Goal: Task Accomplishment & Management: Complete application form

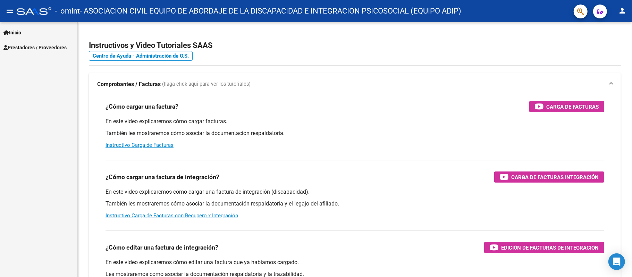
click at [34, 38] on link "Inicio" at bounding box center [38, 32] width 77 height 15
click at [34, 44] on link "Instructivos" at bounding box center [38, 47] width 77 height 15
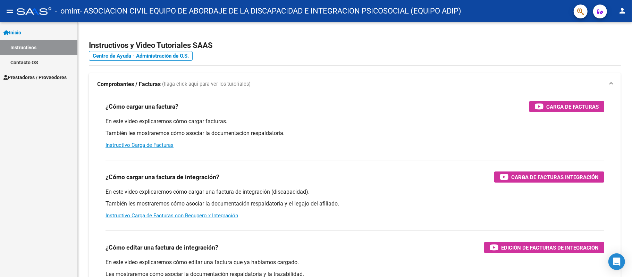
click at [42, 134] on div "Inicio Instructivos Contacto OS Prestadores / Proveedores Facturas - Listado/Ca…" at bounding box center [38, 149] width 77 height 255
click at [45, 77] on span "Prestadores / Proveedores" at bounding box center [34, 78] width 63 height 8
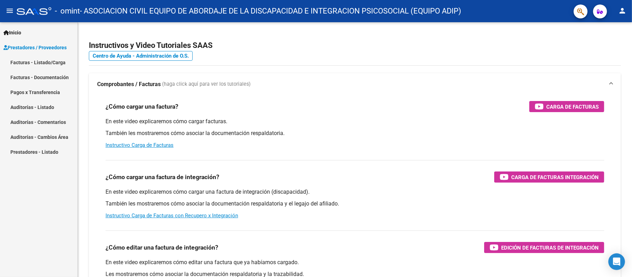
click at [52, 58] on link "Facturas - Listado/Carga" at bounding box center [38, 62] width 77 height 15
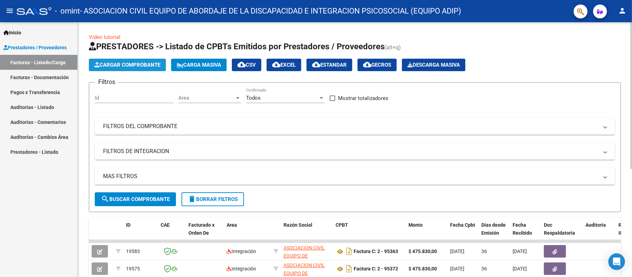
click at [143, 65] on span "Cargar Comprobante" at bounding box center [127, 65] width 66 height 6
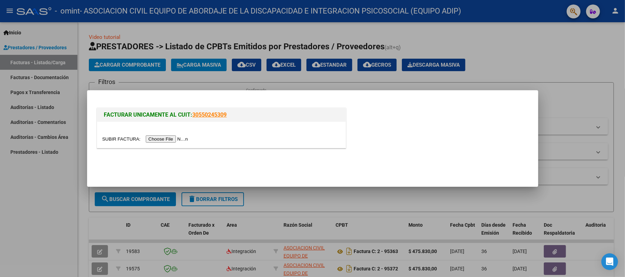
click at [185, 135] on div at bounding box center [221, 139] width 238 height 8
click at [162, 137] on input "file" at bounding box center [146, 138] width 88 height 7
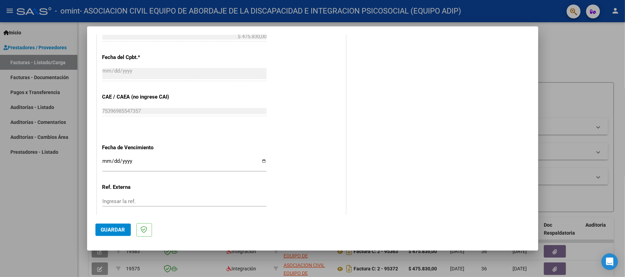
scroll to position [458, 0]
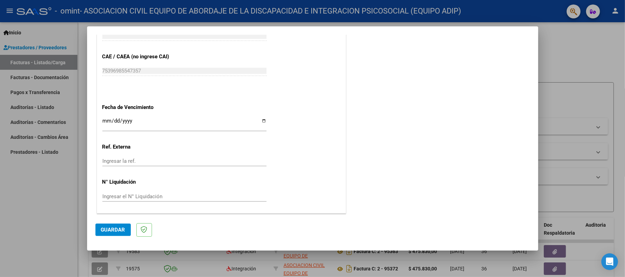
click at [258, 122] on input "Ingresar la fecha" at bounding box center [184, 123] width 164 height 11
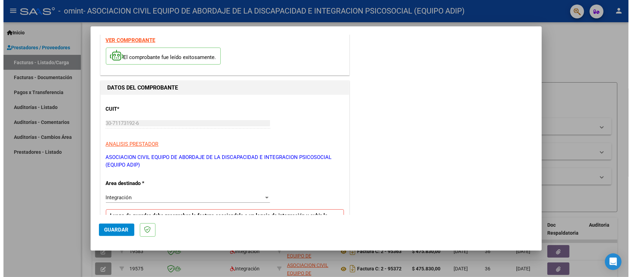
scroll to position [0, 0]
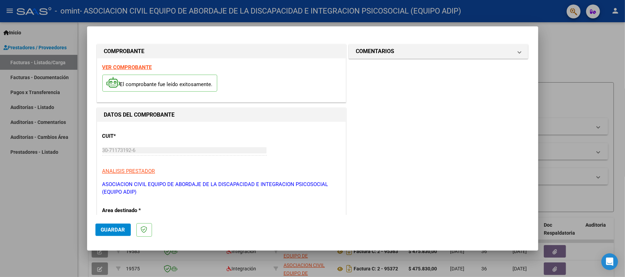
click at [258, 14] on div at bounding box center [312, 138] width 625 height 277
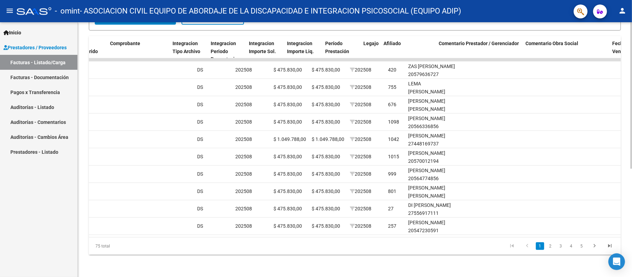
scroll to position [0, 678]
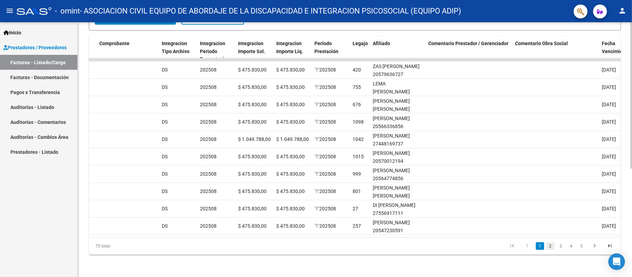
click at [548, 243] on link "2" at bounding box center [550, 246] width 8 height 8
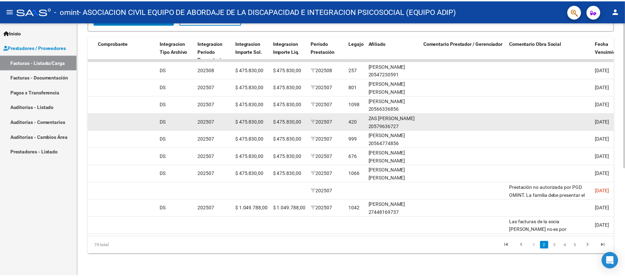
scroll to position [0, 0]
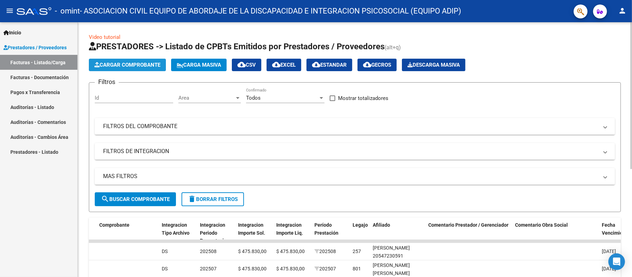
click at [139, 63] on span "Cargar Comprobante" at bounding box center [127, 65] width 66 height 6
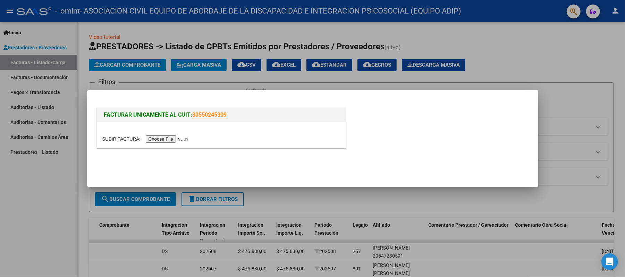
click at [181, 136] on input "file" at bounding box center [146, 138] width 88 height 7
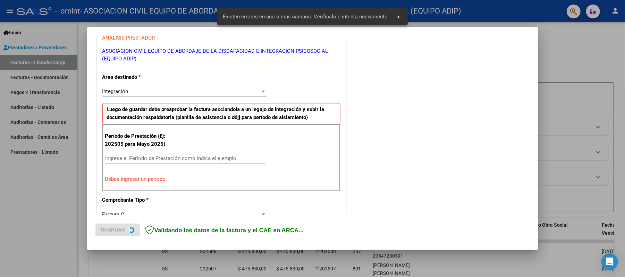
scroll to position [139, 0]
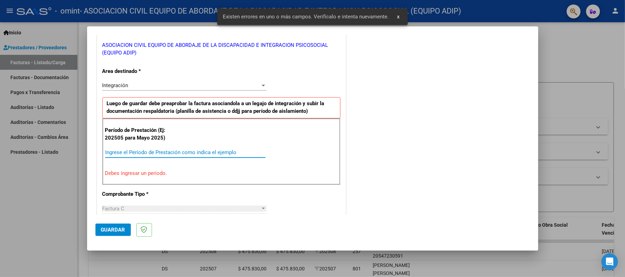
click at [180, 153] on input "Ingrese el Período de Prestación como indica el ejemplo" at bounding box center [185, 152] width 160 height 6
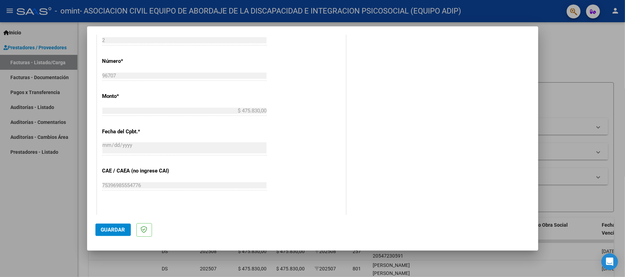
scroll to position [440, 0]
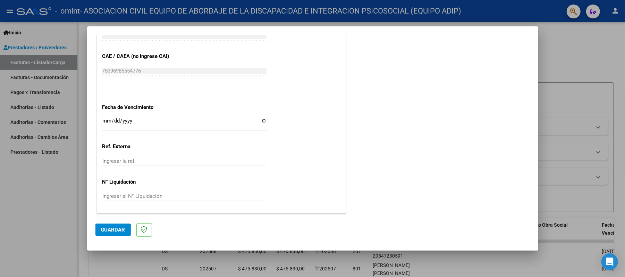
type input "202509"
click at [258, 121] on input "Ingresar la fecha" at bounding box center [184, 123] width 164 height 11
type input "[DATE]"
click at [136, 193] on input "Ingresar el N° Liquidación" at bounding box center [184, 196] width 164 height 6
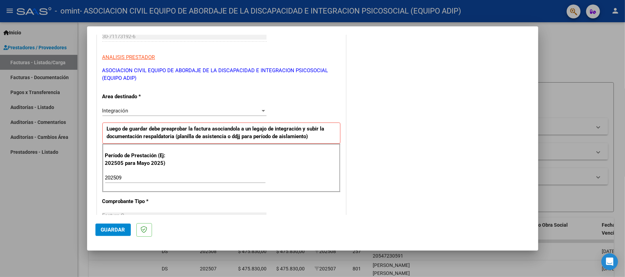
scroll to position [0, 0]
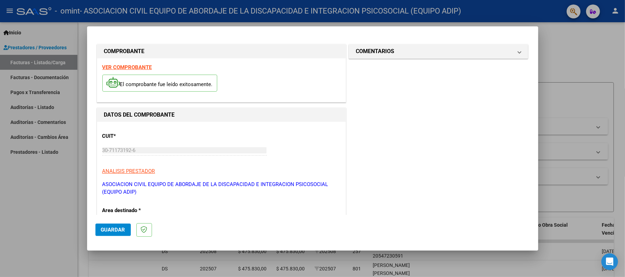
click at [111, 229] on span "Guardar" at bounding box center [113, 229] width 24 height 6
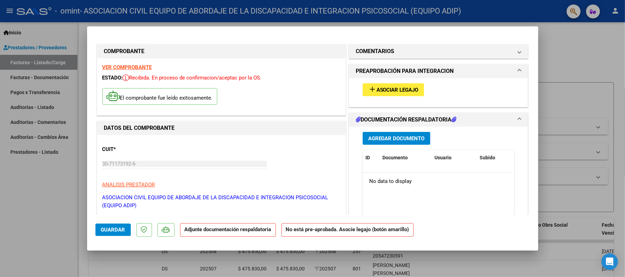
click at [375, 85] on button "add Asociar Legajo" at bounding box center [392, 89] width 61 height 13
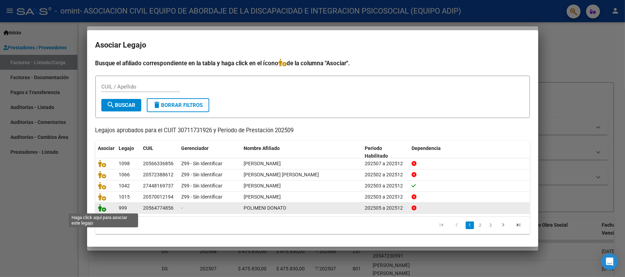
click at [102, 206] on icon at bounding box center [102, 208] width 8 height 8
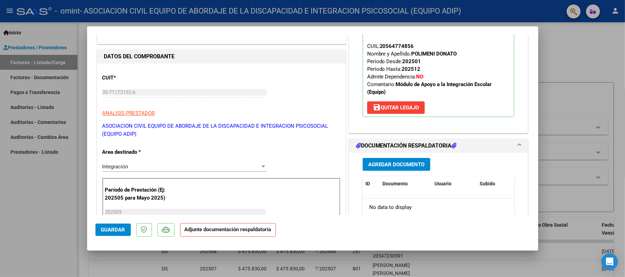
scroll to position [92, 0]
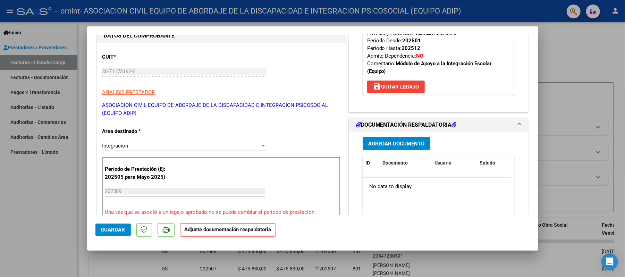
click at [403, 141] on span "Agregar Documento" at bounding box center [396, 143] width 57 height 6
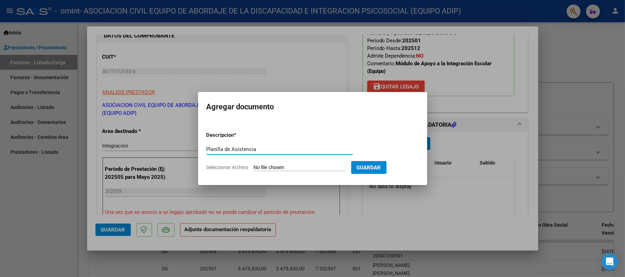
type input "Planilla de Asistencia"
click at [324, 164] on input "Seleccionar Archivo" at bounding box center [300, 167] width 92 height 7
type input "C:\fakepath\Planilla SEPT Donato Polimeni.jpg"
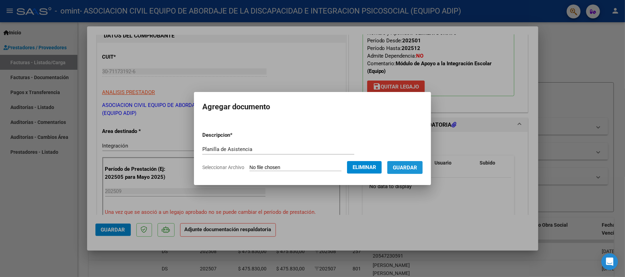
click at [413, 164] on span "Guardar" at bounding box center [405, 167] width 24 height 6
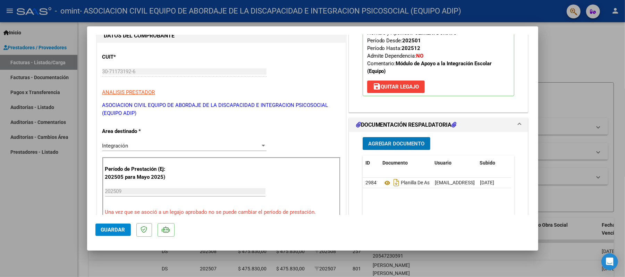
click at [114, 229] on span "Guardar" at bounding box center [113, 229] width 24 height 6
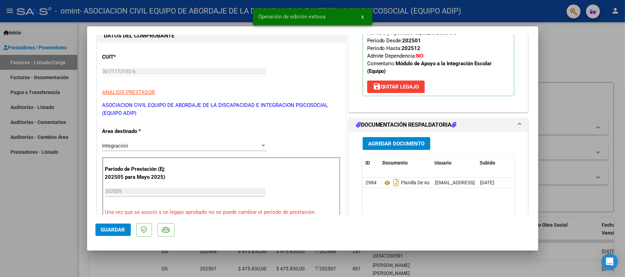
click at [361, 14] on span "x" at bounding box center [362, 17] width 2 height 6
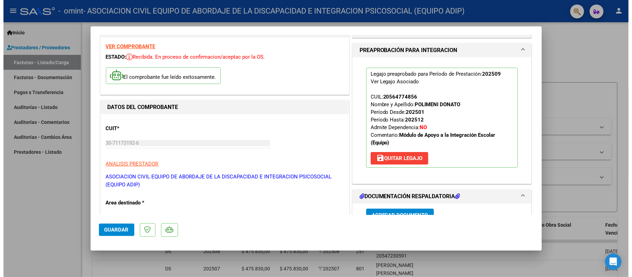
scroll to position [0, 0]
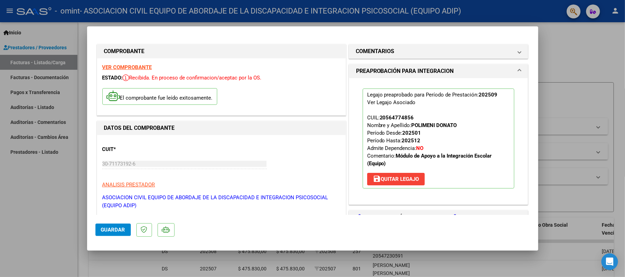
click at [570, 142] on div at bounding box center [312, 138] width 625 height 277
type input "$ 0,00"
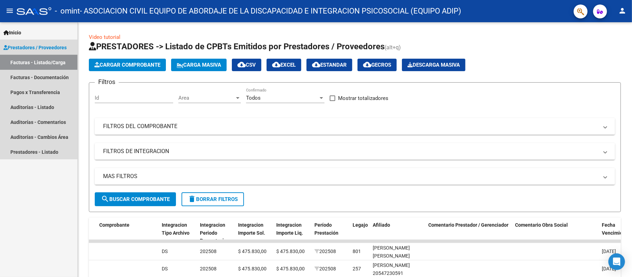
click at [43, 64] on link "Facturas - Listado/Carga" at bounding box center [38, 62] width 77 height 15
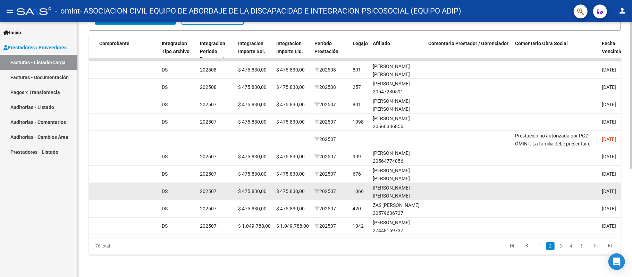
scroll to position [188, 0]
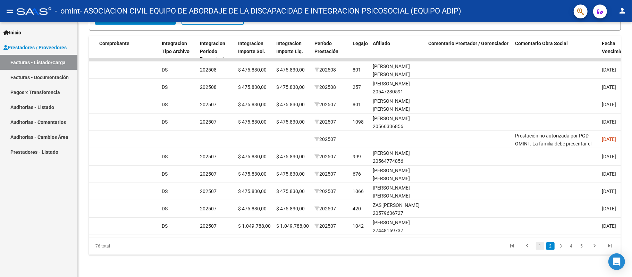
click at [537, 246] on link "1" at bounding box center [539, 246] width 8 height 8
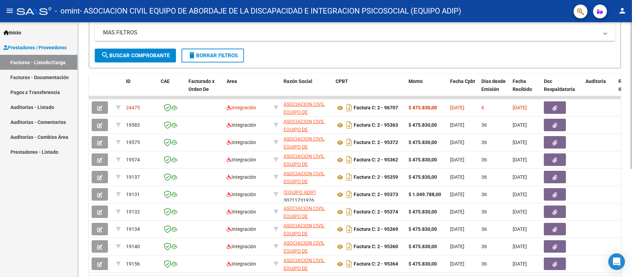
scroll to position [96, 0]
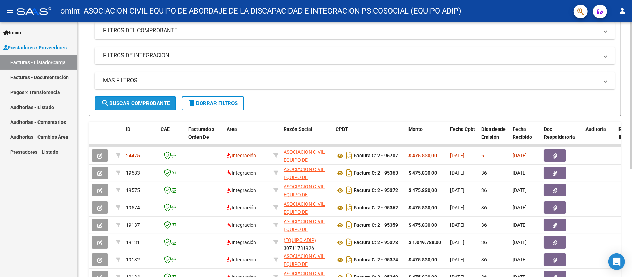
click at [142, 97] on button "search Buscar Comprobante" at bounding box center [135, 103] width 81 height 14
click at [149, 103] on span "search Buscar Comprobante" at bounding box center [135, 103] width 69 height 6
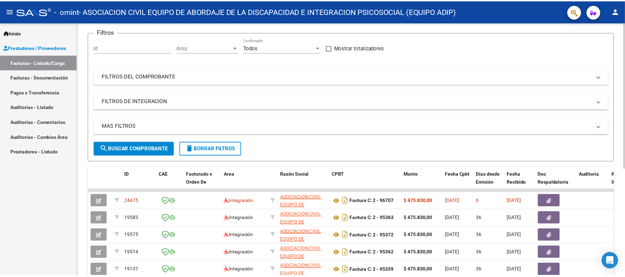
scroll to position [0, 0]
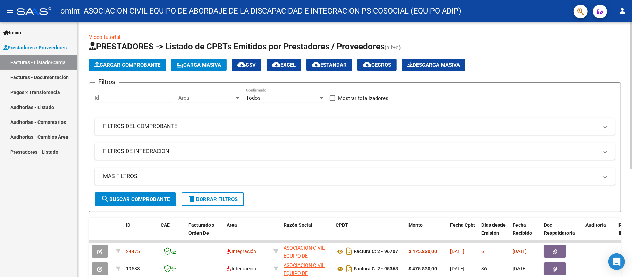
click at [136, 68] on button "Cargar Comprobante" at bounding box center [127, 65] width 77 height 12
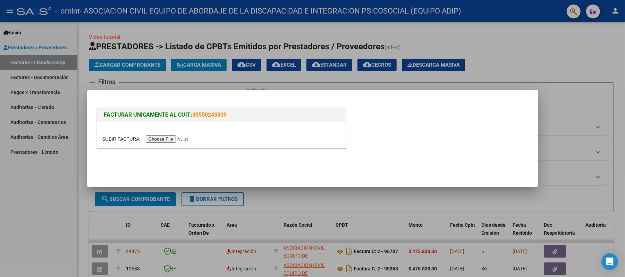
click at [168, 135] on div at bounding box center [221, 139] width 238 height 8
click at [168, 138] on input "file" at bounding box center [146, 138] width 88 height 7
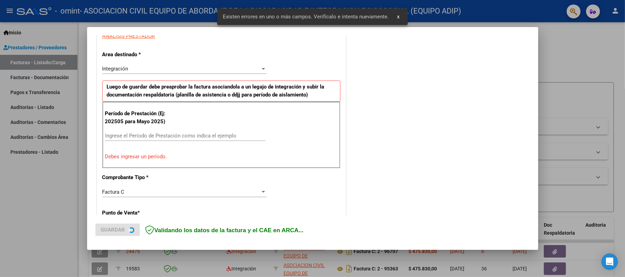
scroll to position [139, 0]
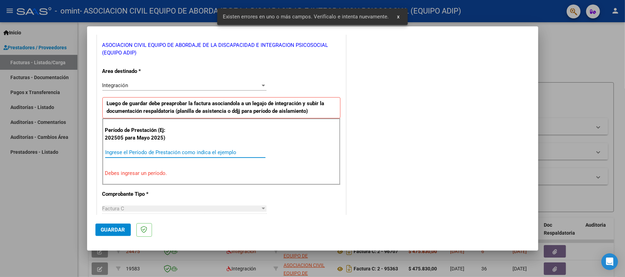
click at [163, 152] on input "Ingrese el Período de Prestación como indica el ejemplo" at bounding box center [185, 152] width 160 height 6
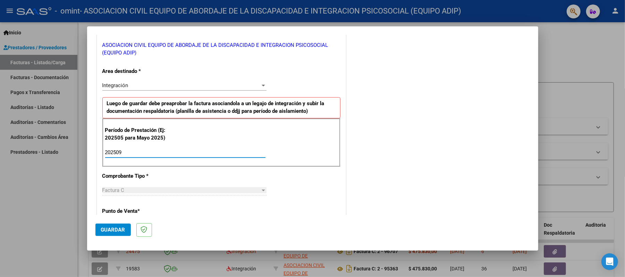
type input "202509"
click at [363, 185] on div "COMENTARIOS Comentarios del Prestador / Gerenciador:" at bounding box center [438, 209] width 182 height 610
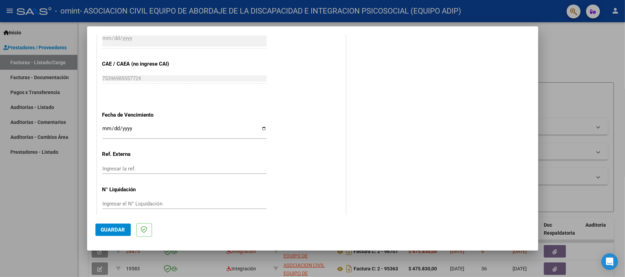
scroll to position [440, 0]
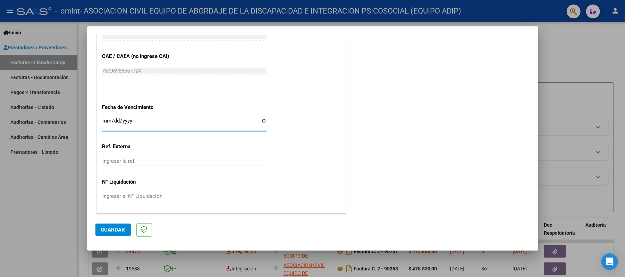
click at [258, 121] on input "Ingresar la fecha" at bounding box center [184, 123] width 164 height 11
type input "[DATE]"
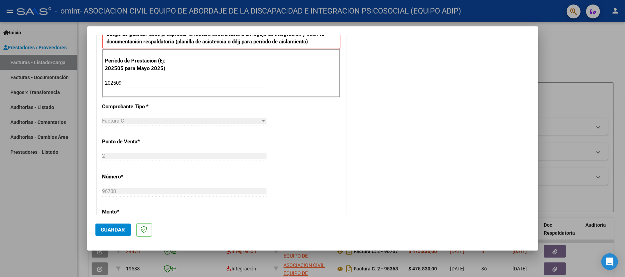
scroll to position [0, 0]
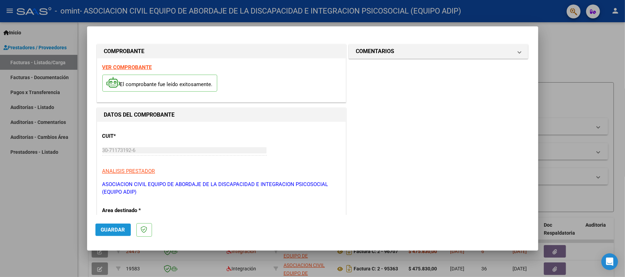
click at [119, 232] on span "Guardar" at bounding box center [113, 229] width 24 height 6
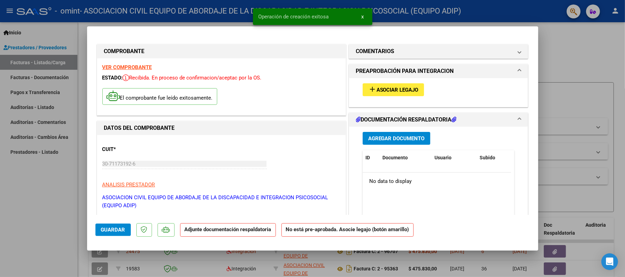
click at [411, 88] on span "Asociar Legajo" at bounding box center [397, 90] width 42 height 6
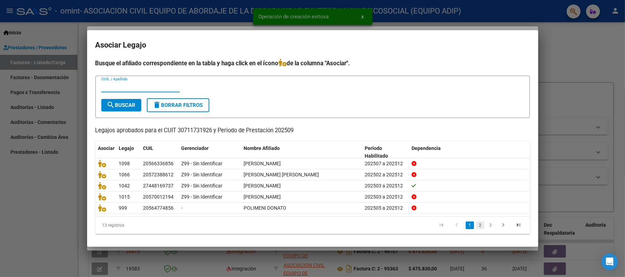
click at [476, 225] on link "2" at bounding box center [480, 225] width 8 height 8
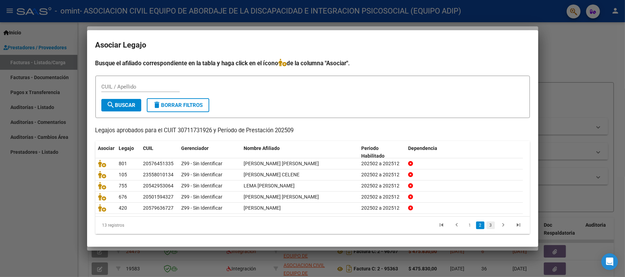
click at [486, 225] on link "3" at bounding box center [490, 225] width 8 height 8
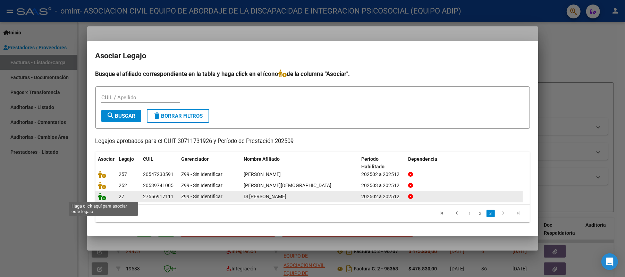
click at [98, 192] on icon at bounding box center [102, 196] width 8 height 8
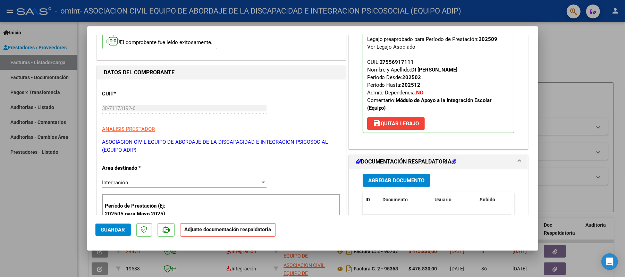
scroll to position [139, 0]
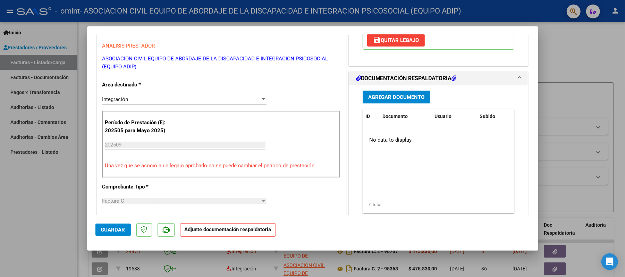
click at [403, 103] on button "Agregar Documento" at bounding box center [396, 97] width 68 height 13
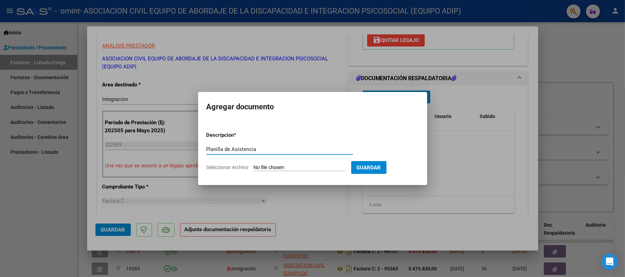
type input "Planilla de Asistencia"
click at [280, 166] on input "Seleccionar Archivo" at bounding box center [300, 167] width 92 height 7
type input "C:\fakepath\Planilla SEPT Renata Di Pangrazio Assad.jpg"
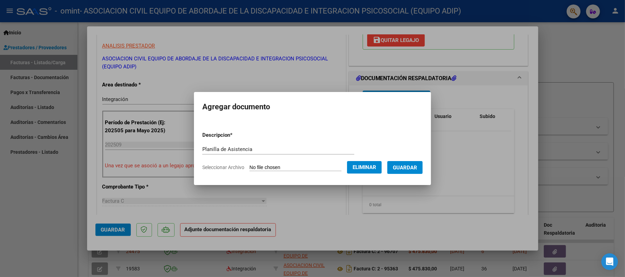
click at [412, 166] on span "Guardar" at bounding box center [405, 167] width 24 height 6
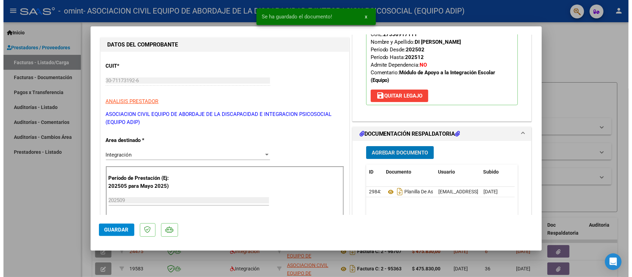
scroll to position [0, 0]
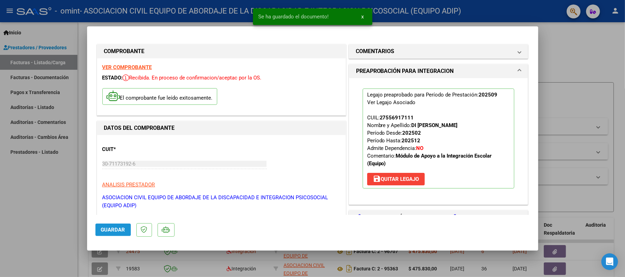
click at [120, 229] on span "Guardar" at bounding box center [113, 229] width 24 height 6
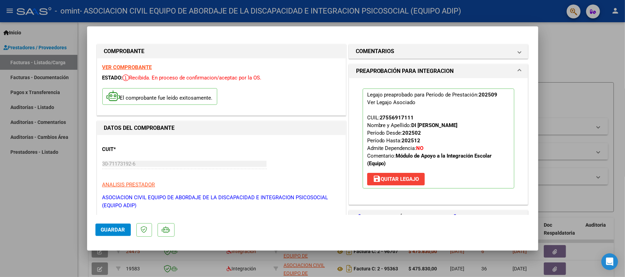
click at [61, 225] on div at bounding box center [312, 138] width 625 height 277
type input "$ 0,00"
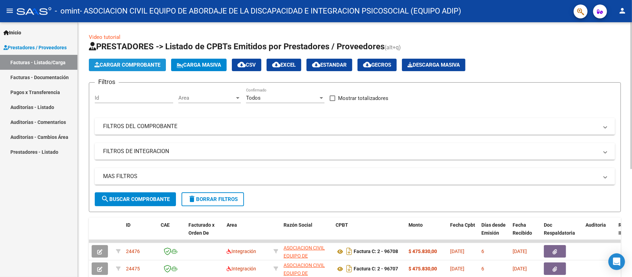
click at [142, 67] on span "Cargar Comprobante" at bounding box center [127, 65] width 66 height 6
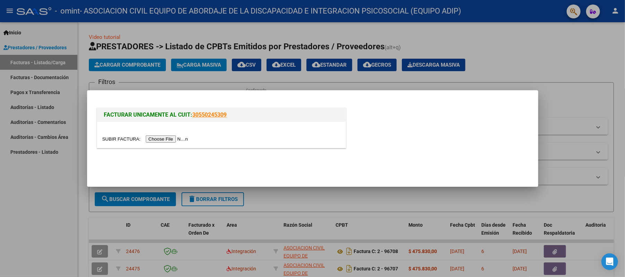
click at [180, 142] on div at bounding box center [221, 139] width 238 height 8
click at [182, 139] on input "file" at bounding box center [146, 138] width 88 height 7
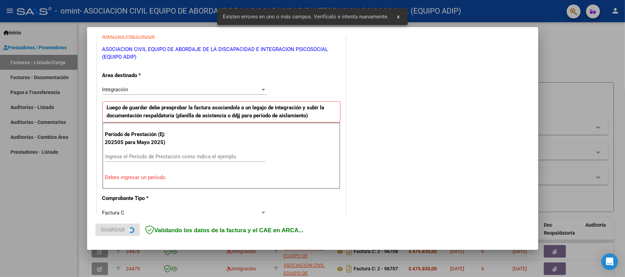
scroll to position [139, 0]
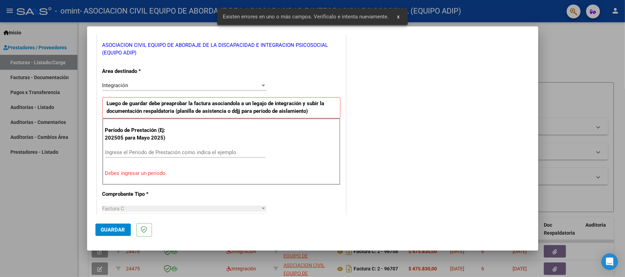
click at [147, 152] on input "Ingrese el Período de Prestación como indica el ejemplo" at bounding box center [185, 152] width 160 height 6
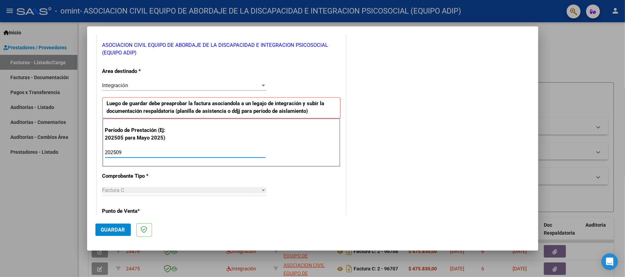
type input "202509"
click at [378, 177] on div "COMENTARIOS Comentarios del Prestador / Gerenciador:" at bounding box center [438, 209] width 182 height 610
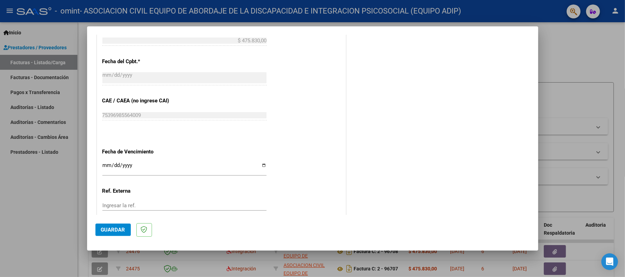
scroll to position [440, 0]
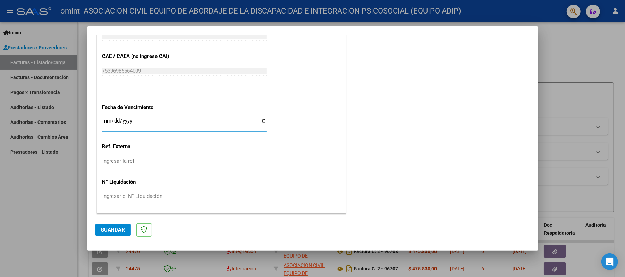
click at [260, 119] on input "Ingresar la fecha" at bounding box center [184, 123] width 164 height 11
type input "[DATE]"
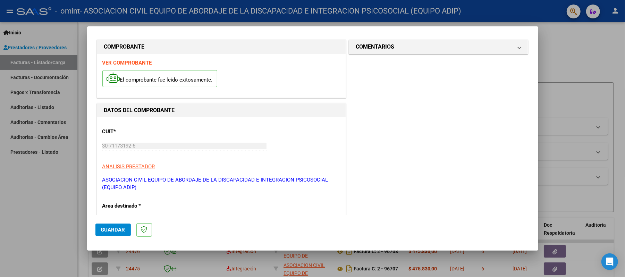
scroll to position [0, 0]
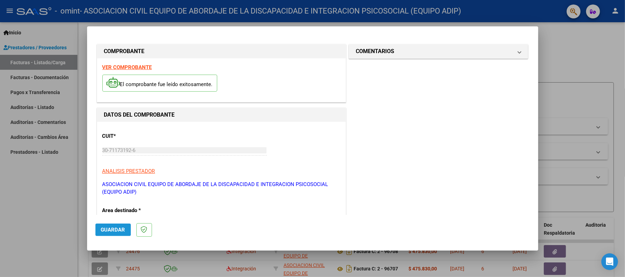
click at [113, 229] on span "Guardar" at bounding box center [113, 229] width 24 height 6
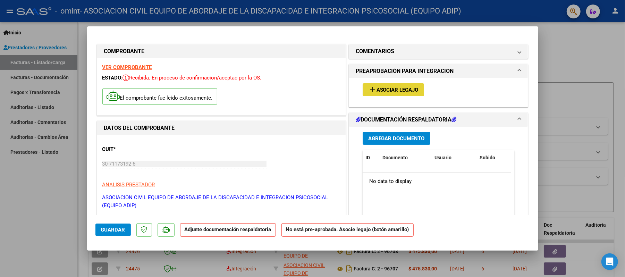
click at [370, 87] on mat-icon "add" at bounding box center [372, 89] width 8 height 8
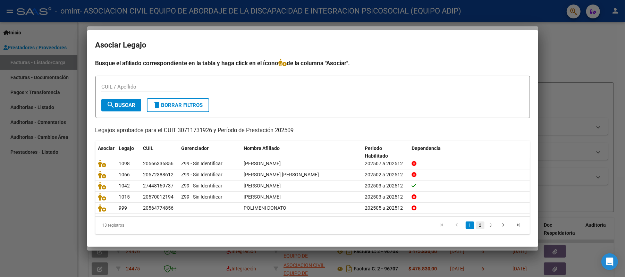
click at [476, 226] on link "2" at bounding box center [480, 225] width 8 height 8
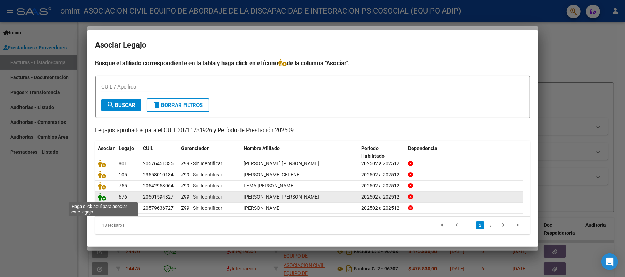
click at [105, 196] on icon at bounding box center [102, 197] width 8 height 8
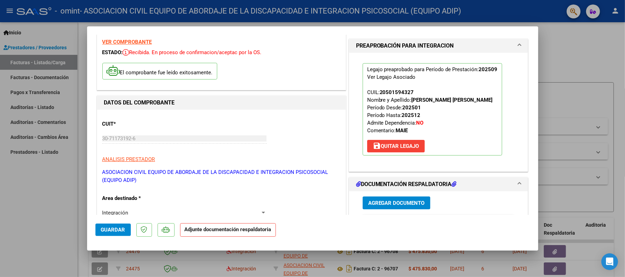
scroll to position [46, 0]
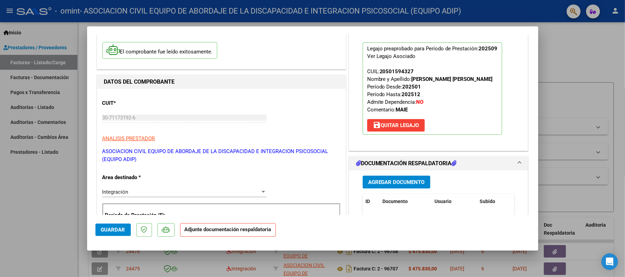
click at [397, 177] on button "Agregar Documento" at bounding box center [396, 181] width 68 height 13
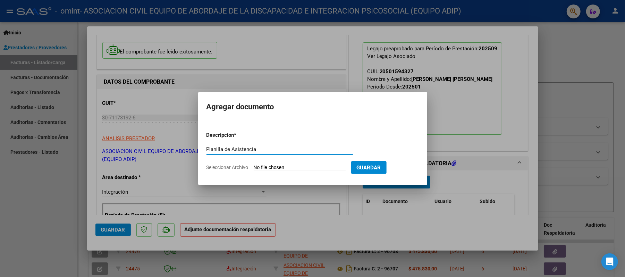
type input "Planilla de Asistencia"
click at [261, 169] on input "Seleccionar Archivo" at bounding box center [300, 167] width 92 height 7
type input "C:\fakepath\Planilla SEPT Juan Cruz Guasti.jpg"
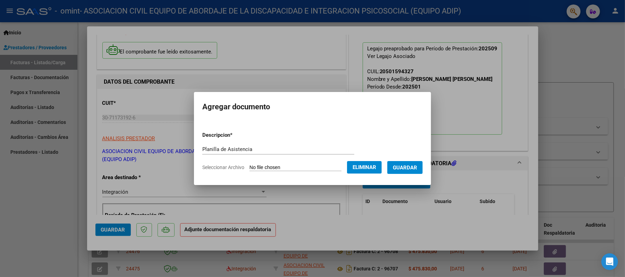
click at [412, 164] on span "Guardar" at bounding box center [405, 167] width 24 height 6
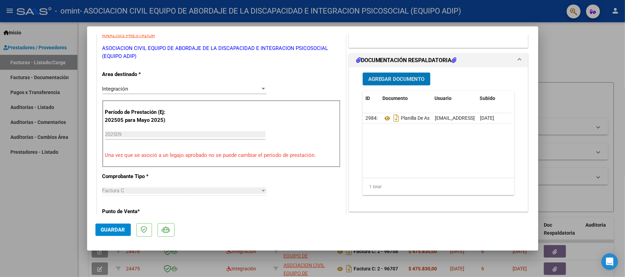
scroll to position [139, 0]
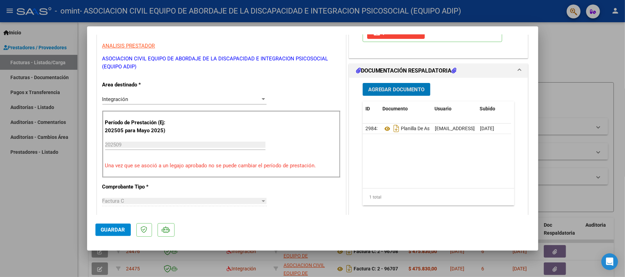
click at [108, 231] on span "Guardar" at bounding box center [113, 229] width 24 height 6
click at [33, 225] on div at bounding box center [312, 138] width 625 height 277
type input "$ 0,00"
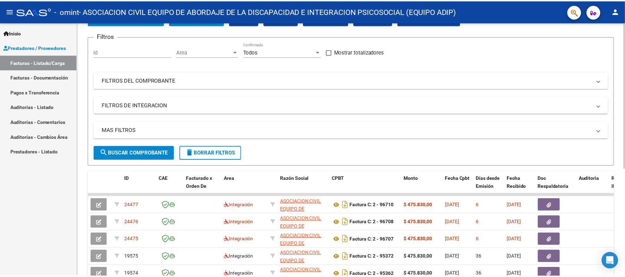
scroll to position [0, 0]
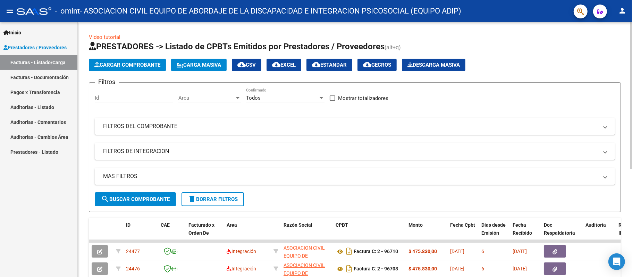
click at [143, 60] on button "Cargar Comprobante" at bounding box center [127, 65] width 77 height 12
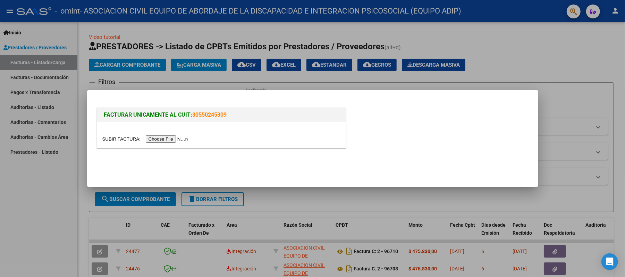
click at [182, 142] on input "file" at bounding box center [146, 138] width 88 height 7
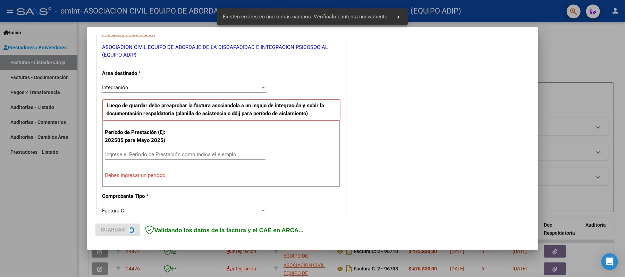
scroll to position [139, 0]
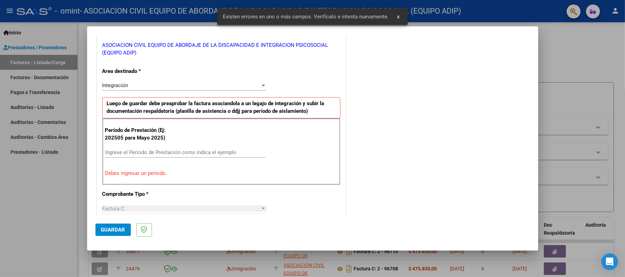
click at [185, 151] on input "Ingrese el Período de Prestación como indica el ejemplo" at bounding box center [185, 152] width 160 height 6
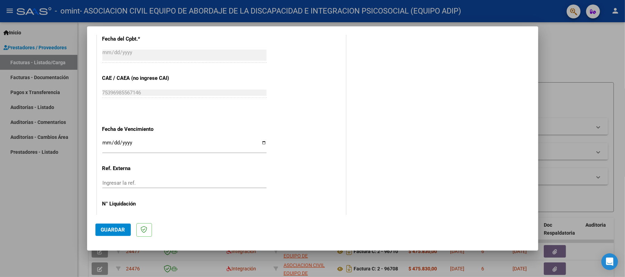
scroll to position [440, 0]
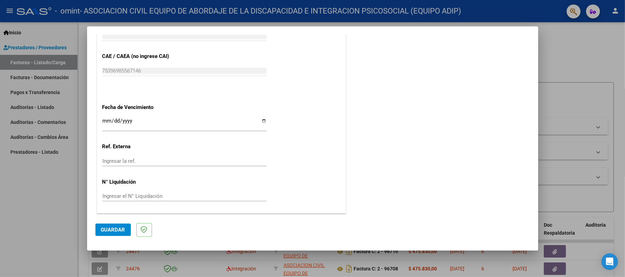
type input "202509"
click at [258, 120] on input "Ingresar la fecha" at bounding box center [184, 123] width 164 height 11
click at [259, 121] on input "Ingresar la fecha" at bounding box center [184, 123] width 164 height 11
type input "[DATE]"
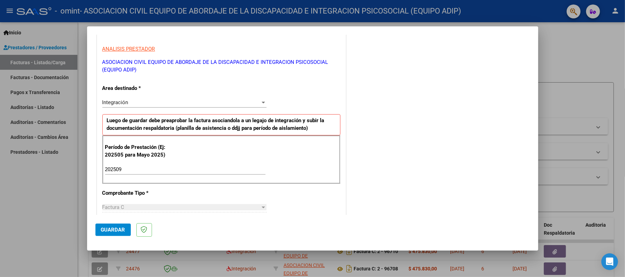
scroll to position [116, 0]
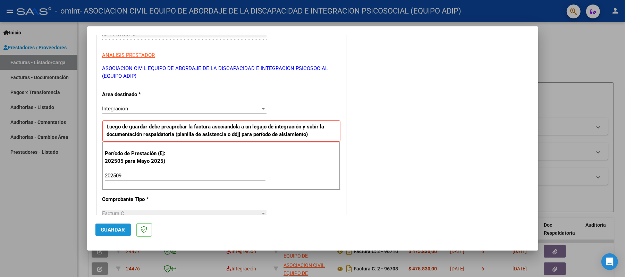
click at [114, 228] on span "Guardar" at bounding box center [113, 229] width 24 height 6
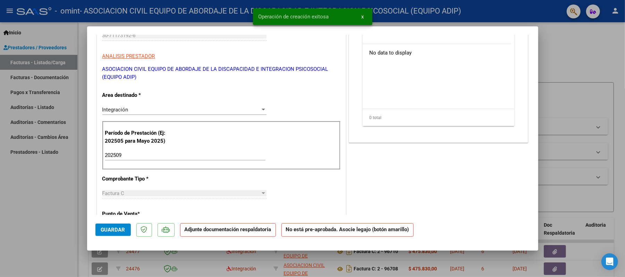
scroll to position [0, 0]
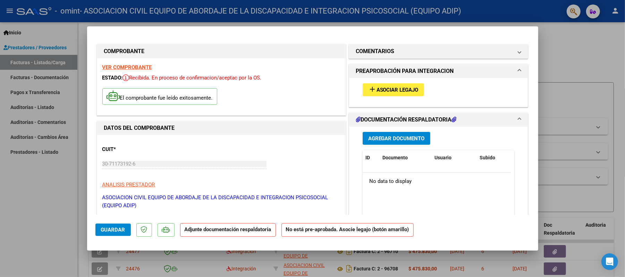
click at [394, 93] on button "add Asociar Legajo" at bounding box center [392, 89] width 61 height 13
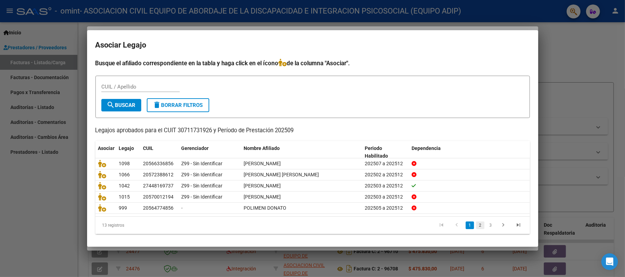
click at [476, 224] on link "2" at bounding box center [480, 225] width 8 height 8
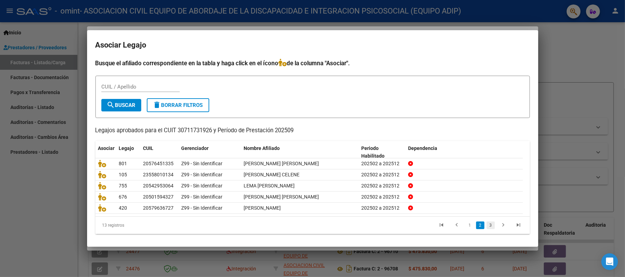
click at [486, 224] on link "3" at bounding box center [490, 225] width 8 height 8
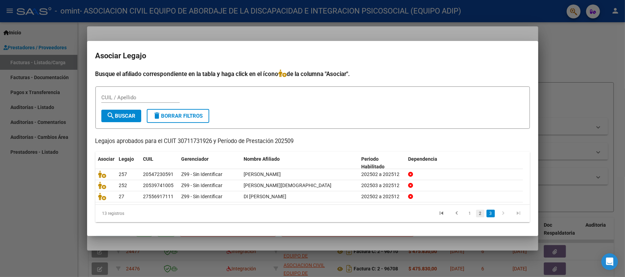
click at [478, 212] on link "2" at bounding box center [480, 213] width 8 height 8
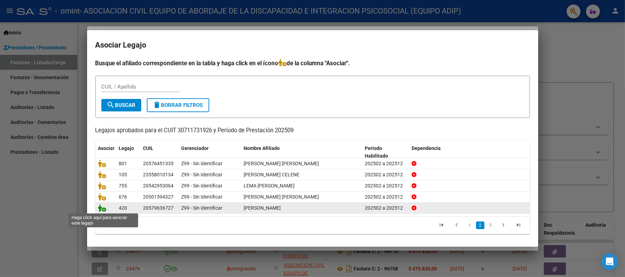
click at [99, 207] on icon at bounding box center [102, 208] width 8 height 8
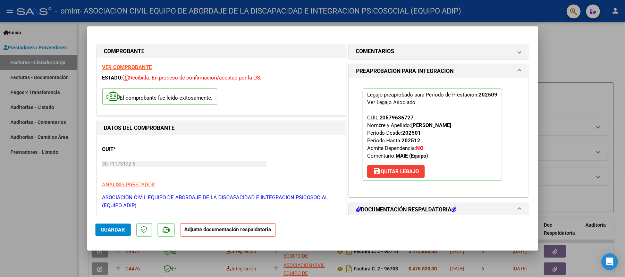
scroll to position [92, 0]
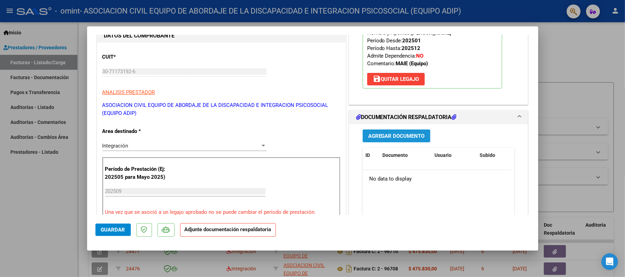
click at [386, 133] on span "Agregar Documento" at bounding box center [396, 136] width 57 height 6
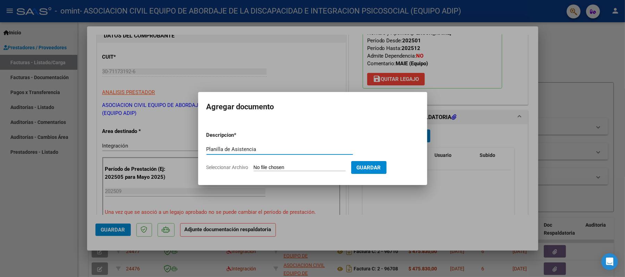
type input "Planilla de Asistencia"
click at [262, 167] on input "Seleccionar Archivo" at bounding box center [300, 167] width 92 height 7
type input "C:\fakepath\Planilla SEPT Gianfranco Zas.jpg"
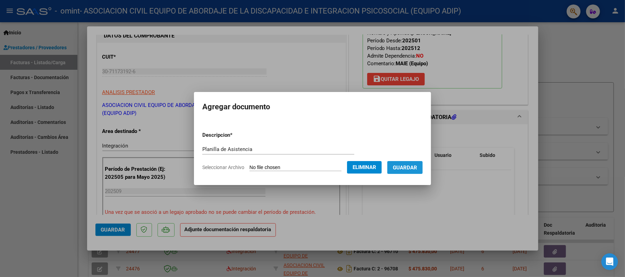
click at [413, 164] on span "Guardar" at bounding box center [405, 167] width 24 height 6
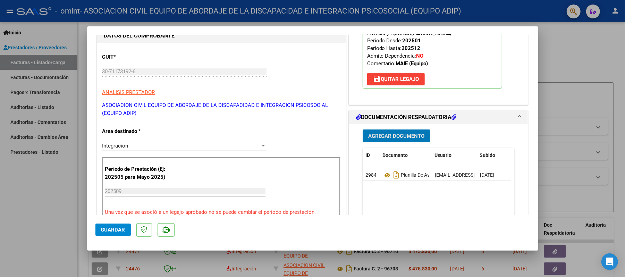
click at [107, 229] on span "Guardar" at bounding box center [113, 229] width 24 height 6
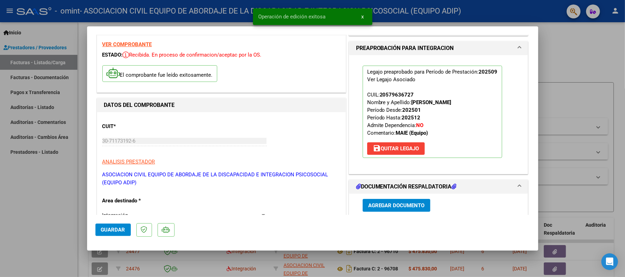
scroll to position [0, 0]
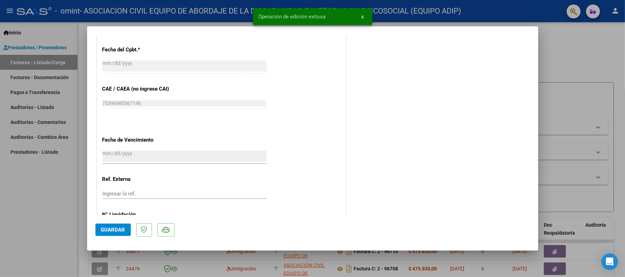
click at [9, 201] on div at bounding box center [312, 138] width 625 height 277
type input "$ 0,00"
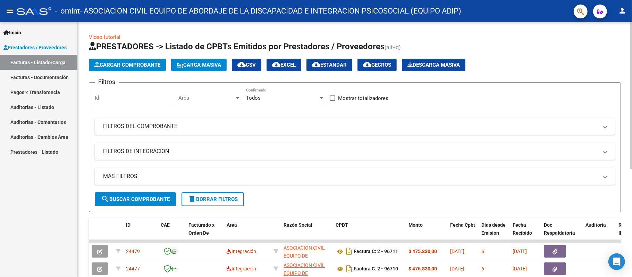
click at [143, 66] on span "Cargar Comprobante" at bounding box center [127, 65] width 66 height 6
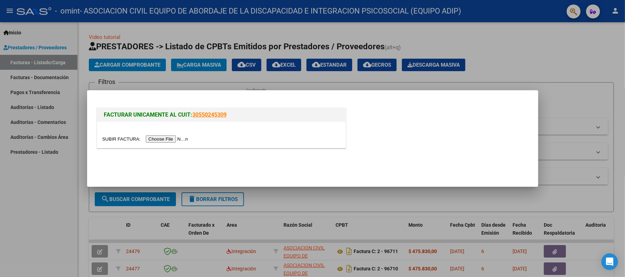
click at [171, 135] on input "file" at bounding box center [146, 138] width 88 height 7
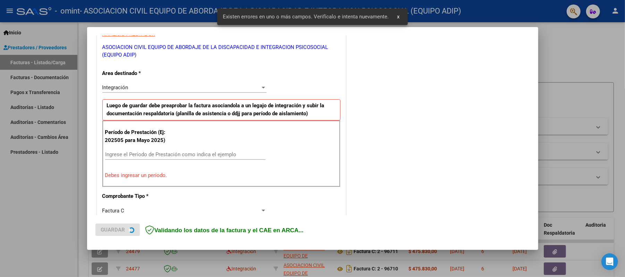
scroll to position [139, 0]
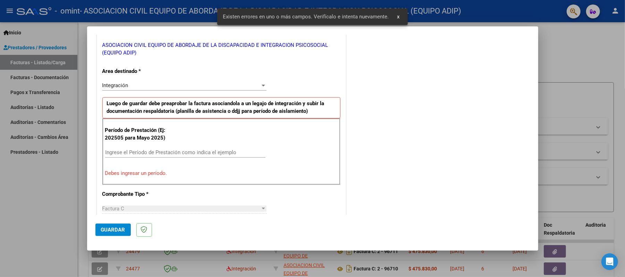
click at [160, 151] on input "Ingrese el Período de Prestación como indica el ejemplo" at bounding box center [185, 152] width 160 height 6
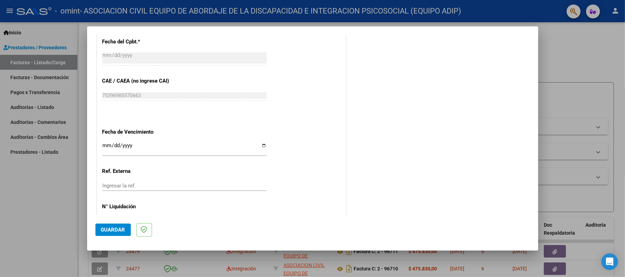
scroll to position [417, 0]
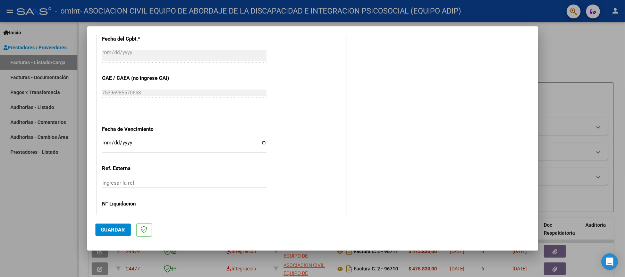
type input "202509"
click at [258, 143] on input "Ingresar la fecha" at bounding box center [184, 145] width 164 height 11
type input "[DATE]"
click at [114, 228] on span "Guardar" at bounding box center [113, 229] width 24 height 6
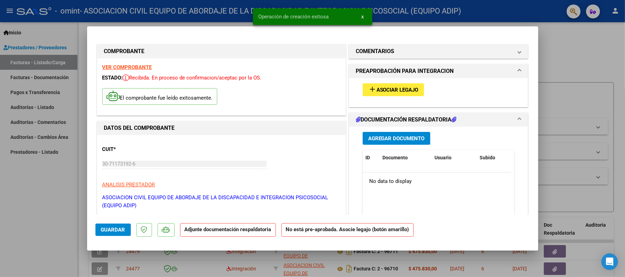
click at [402, 88] on span "Asociar Legajo" at bounding box center [397, 90] width 42 height 6
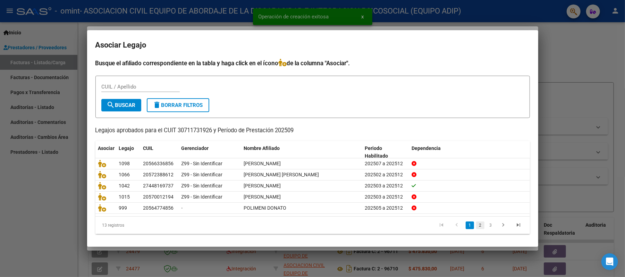
click at [476, 227] on link "2" at bounding box center [480, 225] width 8 height 8
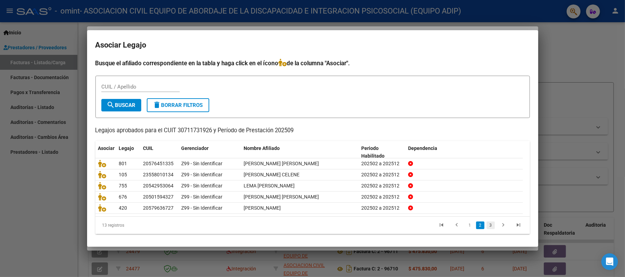
click at [486, 225] on link "3" at bounding box center [490, 225] width 8 height 8
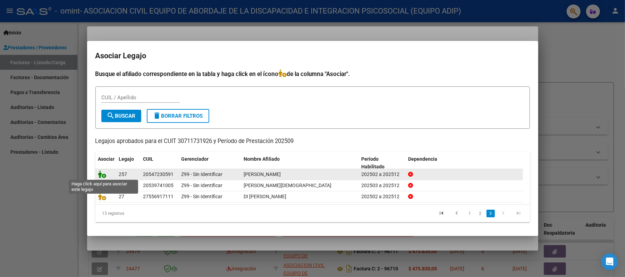
click at [104, 174] on icon at bounding box center [102, 174] width 8 height 8
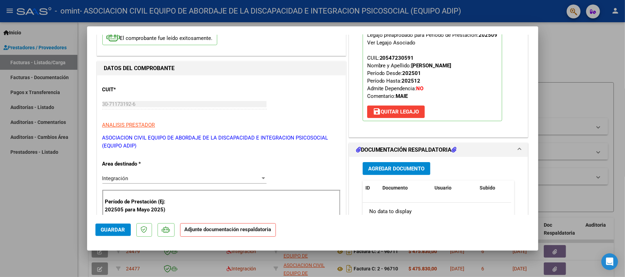
scroll to position [139, 0]
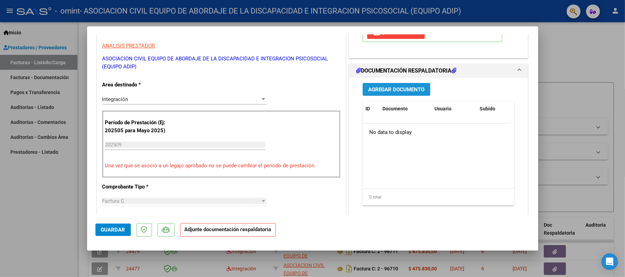
click at [407, 87] on span "Agregar Documento" at bounding box center [396, 89] width 57 height 6
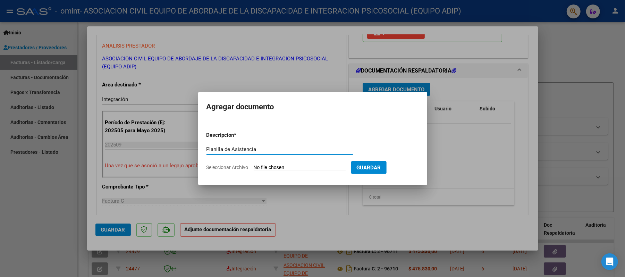
type input "Planilla de Asistencia"
click at [288, 167] on input "Seleccionar Archivo" at bounding box center [300, 167] width 92 height 7
type input "C:\fakepath\Planilla SEPT Ciro Ezequiel Leiva.jpg"
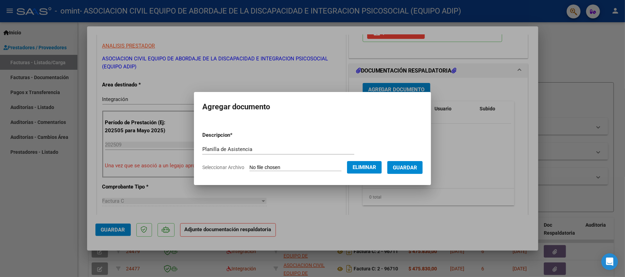
click at [412, 166] on span "Guardar" at bounding box center [405, 167] width 24 height 6
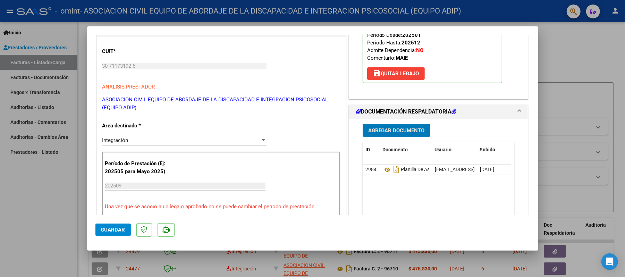
scroll to position [185, 0]
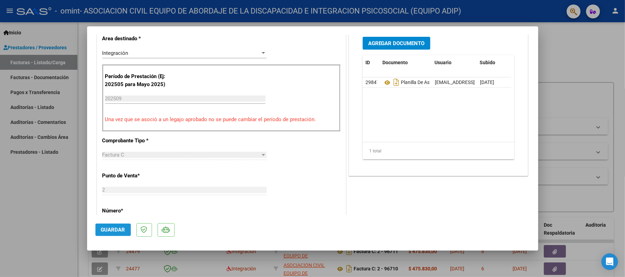
click at [120, 226] on span "Guardar" at bounding box center [113, 229] width 24 height 6
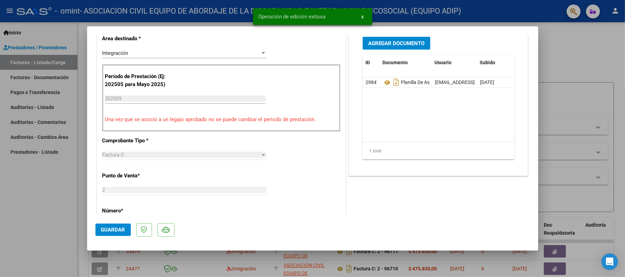
click at [63, 207] on div at bounding box center [312, 138] width 625 height 277
type input "$ 0,00"
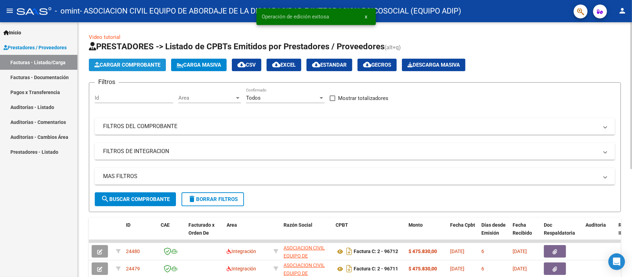
click at [128, 65] on span "Cargar Comprobante" at bounding box center [127, 65] width 66 height 6
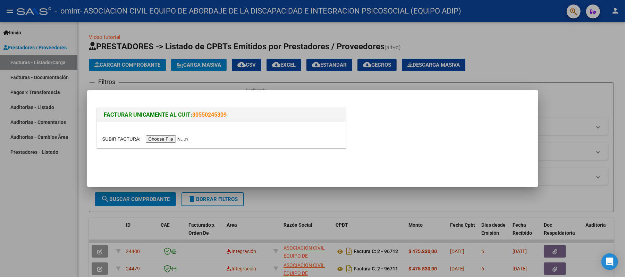
click at [171, 136] on input "file" at bounding box center [146, 138] width 88 height 7
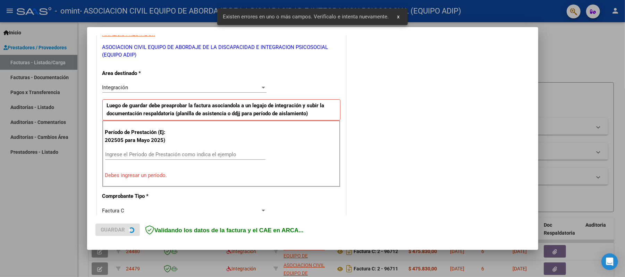
scroll to position [139, 0]
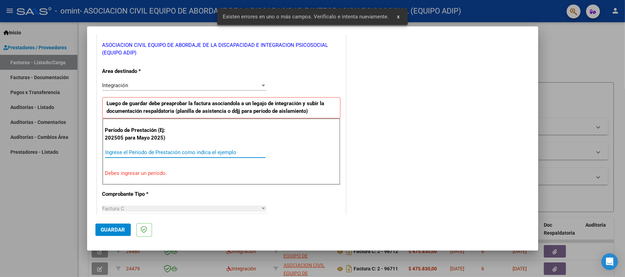
click at [155, 151] on input "Ingrese el Período de Prestación como indica el ejemplo" at bounding box center [185, 152] width 160 height 6
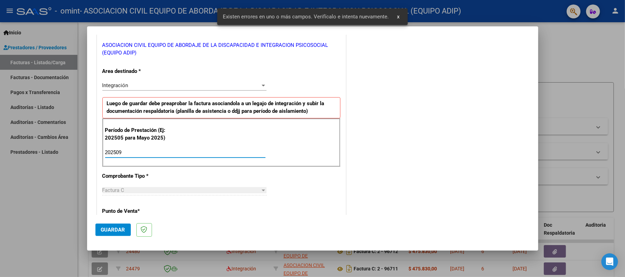
scroll to position [417, 0]
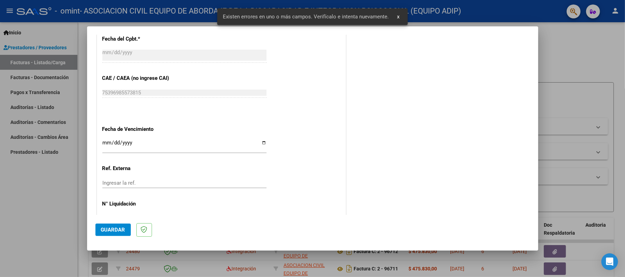
type input "202509"
click at [263, 142] on input "Ingresar la fecha" at bounding box center [184, 145] width 164 height 11
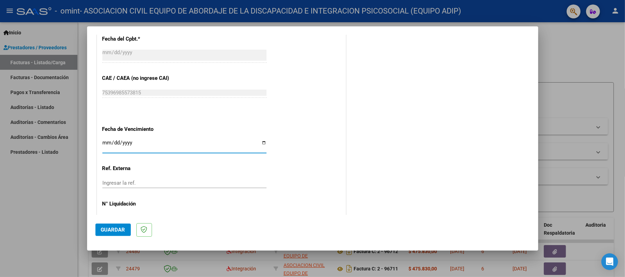
type input "[DATE]"
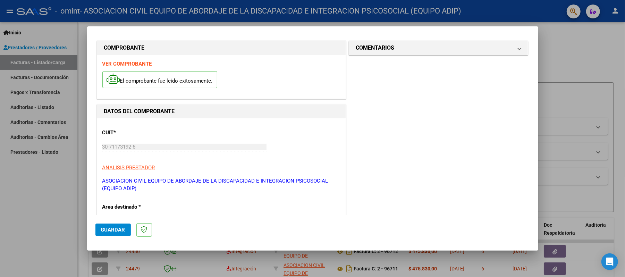
scroll to position [0, 0]
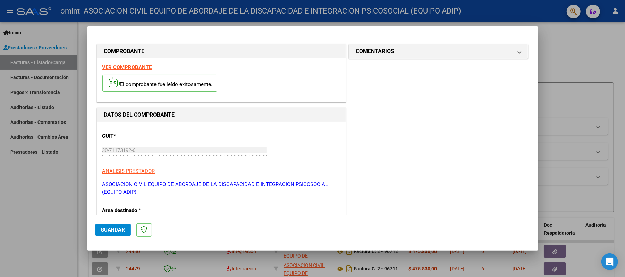
click at [112, 232] on span "Guardar" at bounding box center [113, 229] width 24 height 6
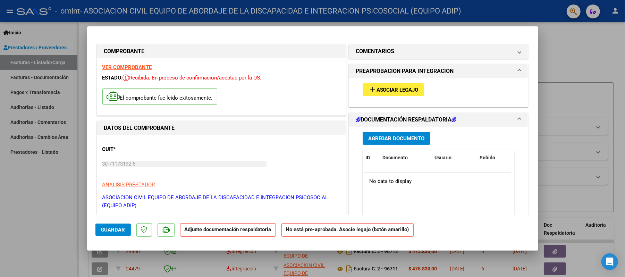
click at [397, 93] on span "Asociar Legajo" at bounding box center [397, 90] width 42 height 6
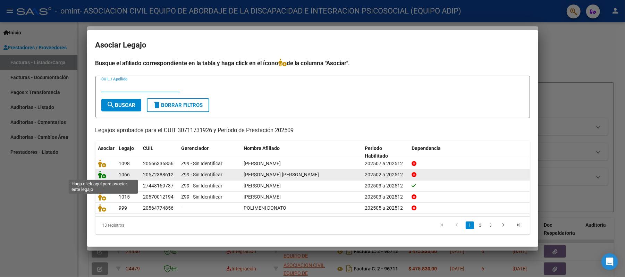
click at [99, 177] on icon at bounding box center [102, 175] width 8 height 8
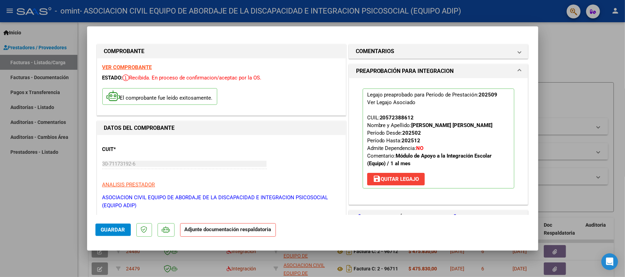
scroll to position [92, 0]
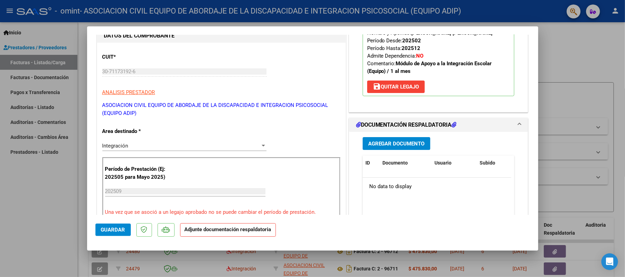
click at [405, 145] on span "Agregar Documento" at bounding box center [396, 143] width 57 height 6
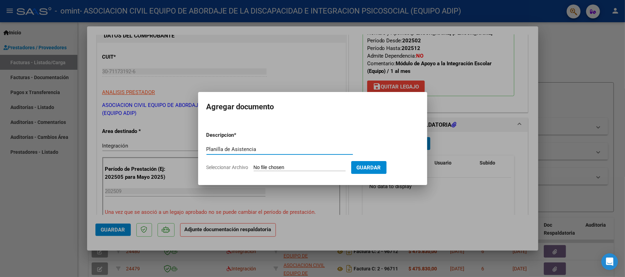
type input "Planilla de Asistencia"
click at [299, 167] on input "Seleccionar Archivo" at bounding box center [300, 167] width 92 height 7
type input "C:\fakepath\Planilla SEPT Joel Esteban Proch.jpg"
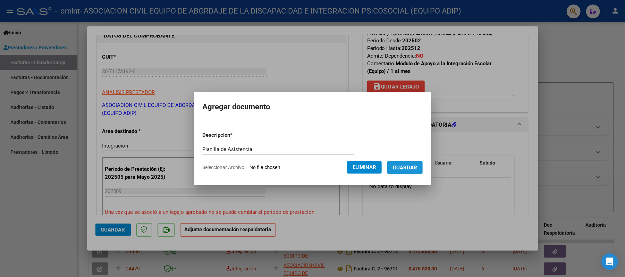
click at [413, 167] on span "Guardar" at bounding box center [405, 167] width 24 height 6
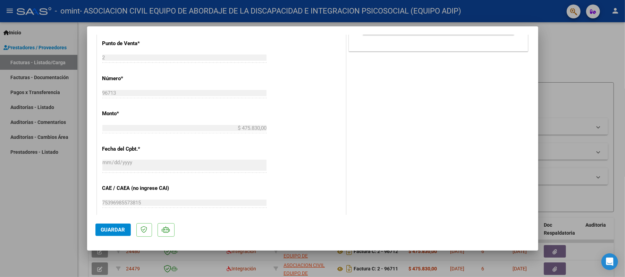
scroll to position [324, 0]
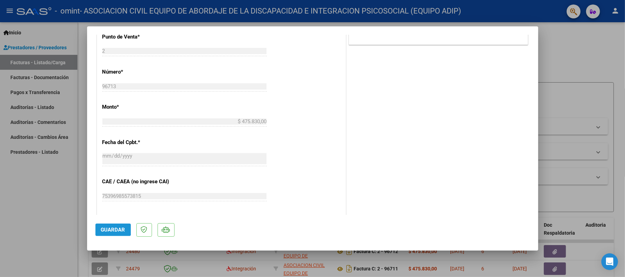
click at [107, 229] on span "Guardar" at bounding box center [113, 229] width 24 height 6
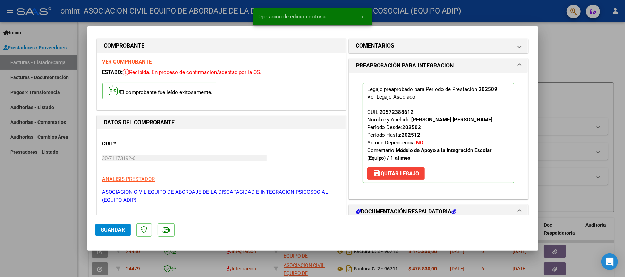
scroll to position [0, 0]
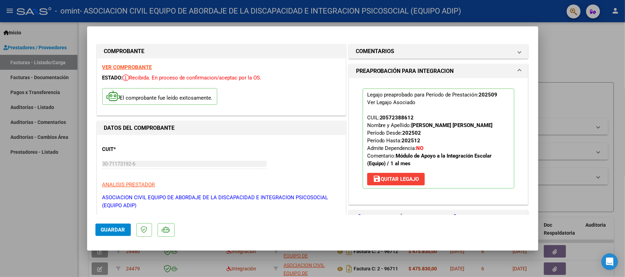
click at [43, 197] on div at bounding box center [312, 138] width 625 height 277
type input "$ 0,00"
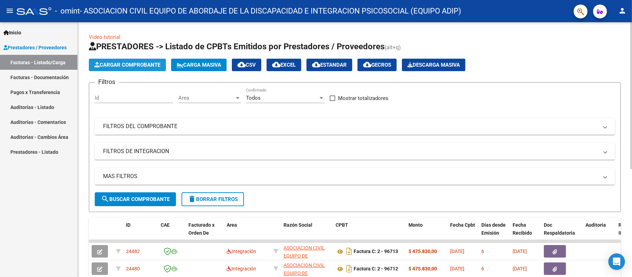
click at [155, 67] on span "Cargar Comprobante" at bounding box center [127, 65] width 66 height 6
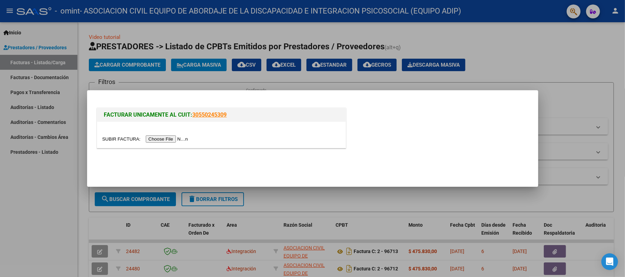
click at [180, 136] on input "file" at bounding box center [146, 138] width 88 height 7
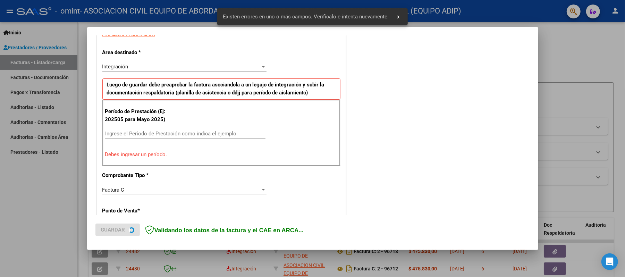
scroll to position [139, 0]
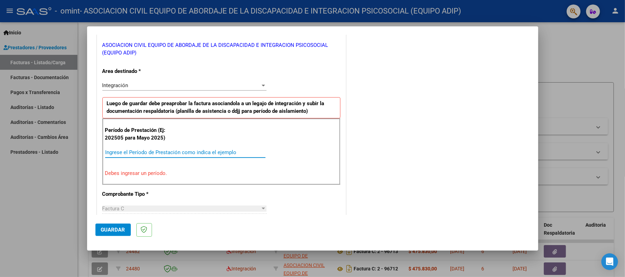
click at [182, 151] on input "Ingrese el Período de Prestación como indica el ejemplo" at bounding box center [185, 152] width 160 height 6
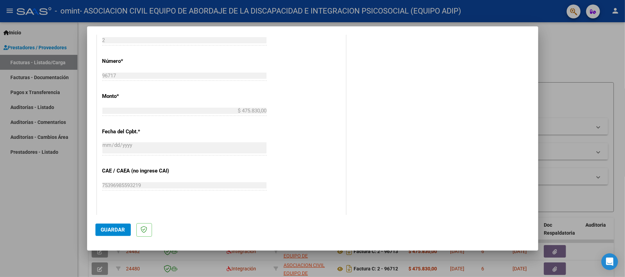
scroll to position [417, 0]
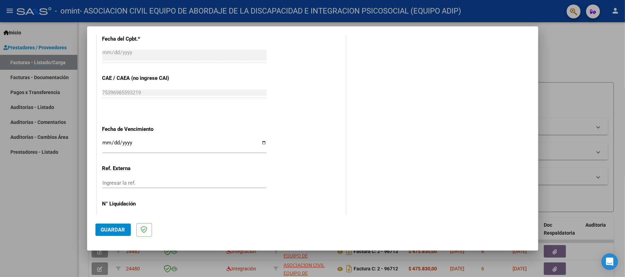
type input "202509"
click at [260, 144] on input "Ingresar la fecha" at bounding box center [184, 145] width 164 height 11
type input "[DATE]"
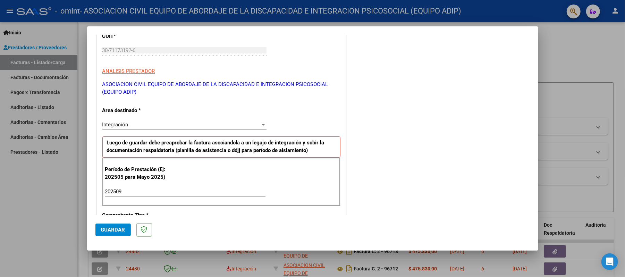
scroll to position [0, 0]
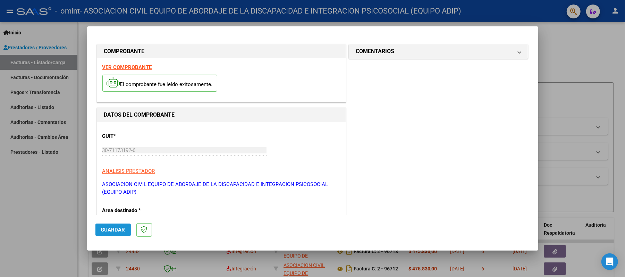
click at [115, 229] on span "Guardar" at bounding box center [113, 229] width 24 height 6
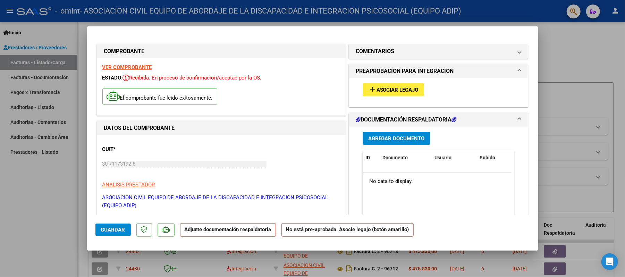
click at [376, 92] on span "Asociar Legajo" at bounding box center [397, 90] width 42 height 6
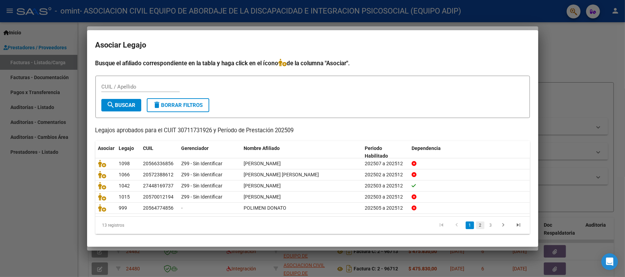
click at [476, 222] on link "2" at bounding box center [480, 225] width 8 height 8
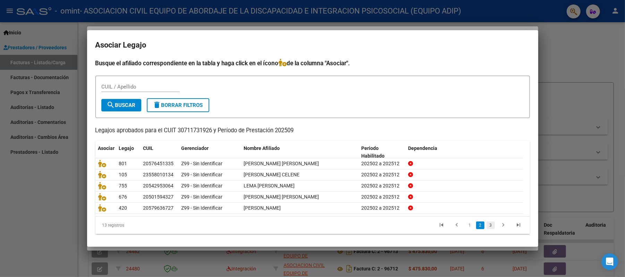
click at [487, 225] on link "3" at bounding box center [490, 225] width 8 height 8
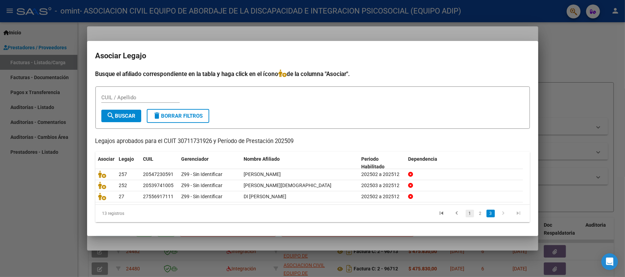
click at [469, 214] on link "1" at bounding box center [469, 213] width 8 height 8
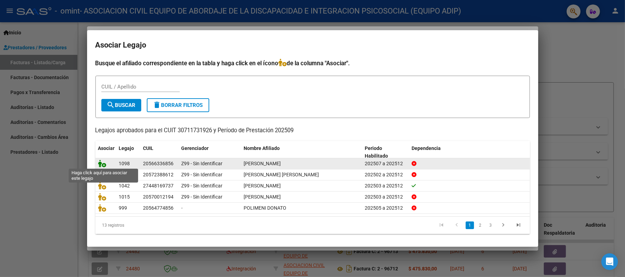
click at [101, 164] on icon at bounding box center [102, 164] width 8 height 8
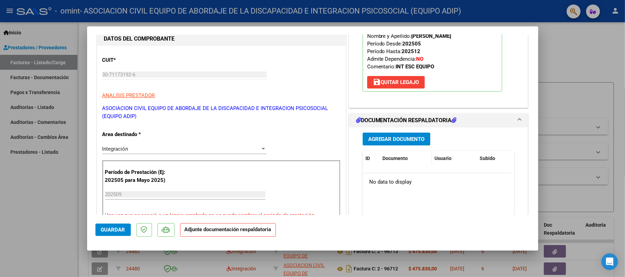
scroll to position [92, 0]
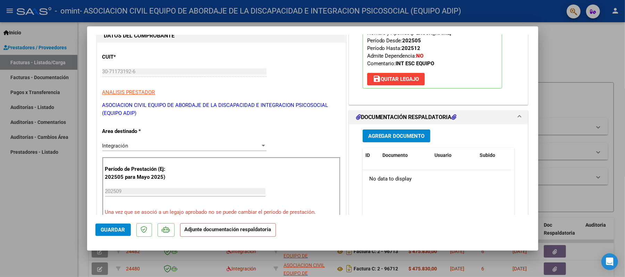
click at [392, 135] on span "Agregar Documento" at bounding box center [396, 136] width 57 height 6
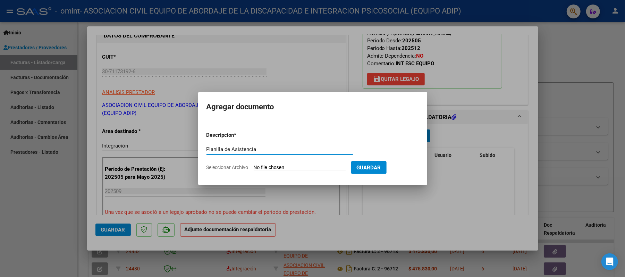
type input "Planilla de Asistencia"
click at [283, 166] on input "Seleccionar Archivo" at bounding box center [300, 167] width 92 height 7
type input "C:\fakepath\Planilla SEPT Luciano Gael Perez.jpg"
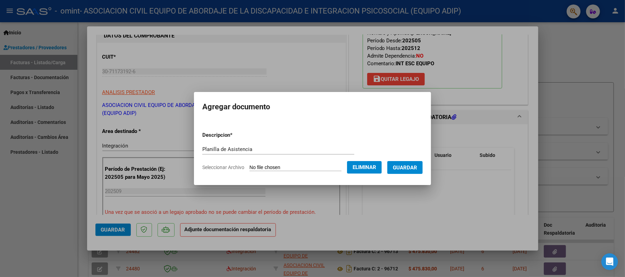
click at [414, 166] on span "Guardar" at bounding box center [405, 167] width 24 height 6
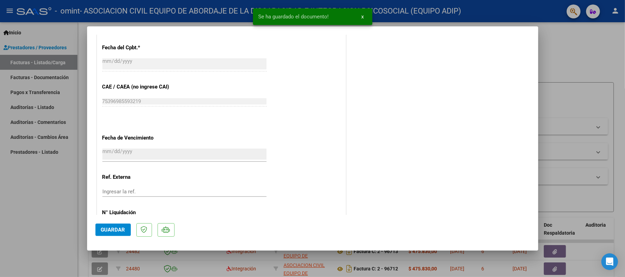
scroll to position [450, 0]
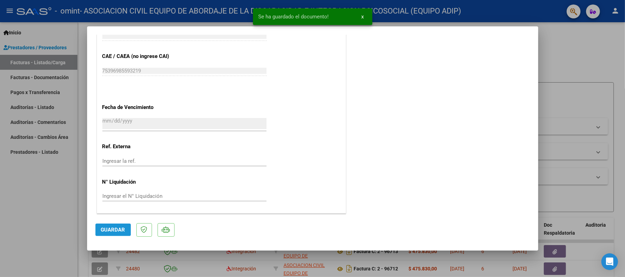
click at [117, 230] on span "Guardar" at bounding box center [113, 229] width 24 height 6
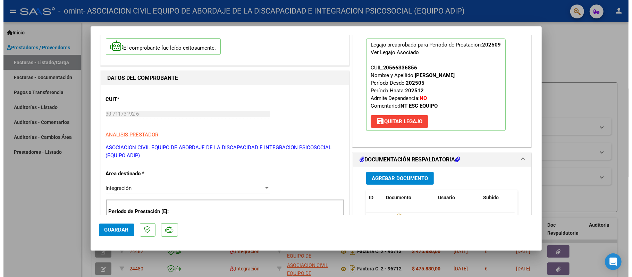
scroll to position [46, 0]
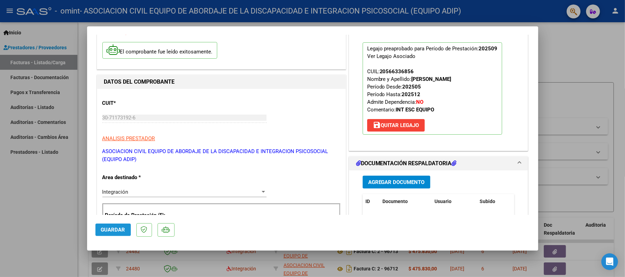
click at [110, 226] on span "Guardar" at bounding box center [113, 229] width 24 height 6
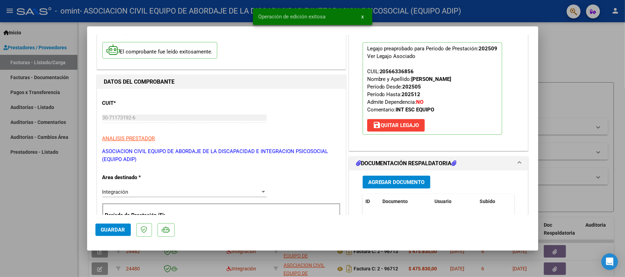
click at [63, 217] on div at bounding box center [312, 138] width 625 height 277
type input "$ 0,00"
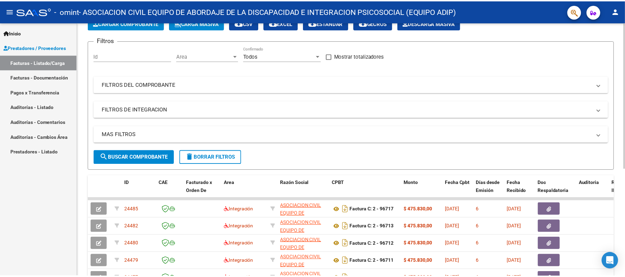
scroll to position [0, 0]
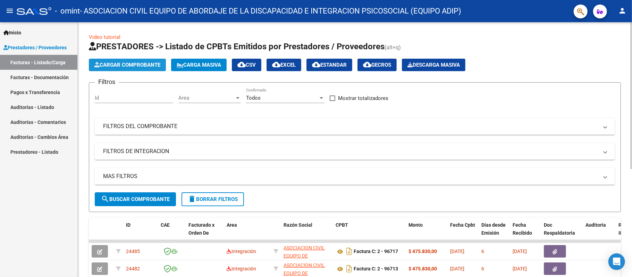
click at [149, 66] on span "Cargar Comprobante" at bounding box center [127, 65] width 66 height 6
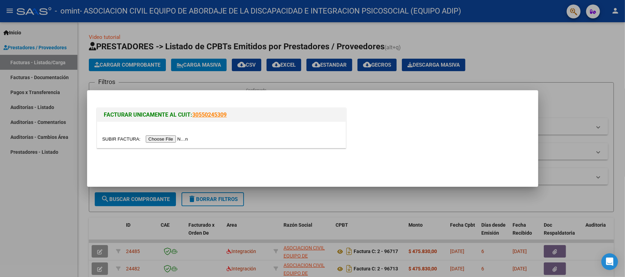
click at [180, 135] on input "file" at bounding box center [146, 138] width 88 height 7
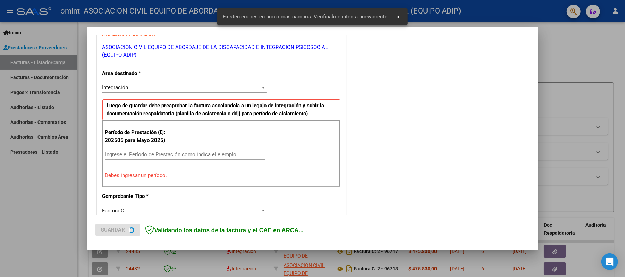
scroll to position [139, 0]
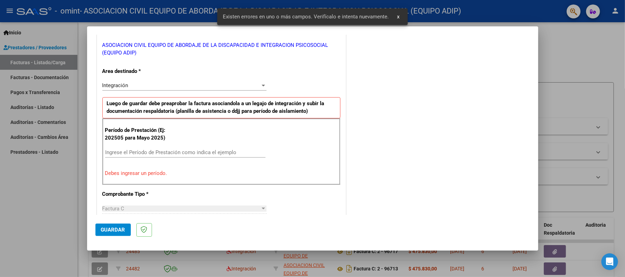
click at [162, 146] on div "Período de Prestación (Ej: 202505 para Mayo 2025) Ingrese el Período de Prestac…" at bounding box center [221, 151] width 238 height 67
click at [164, 149] on div "Ingrese el Período de Prestación como indica el ejemplo" at bounding box center [185, 152] width 160 height 10
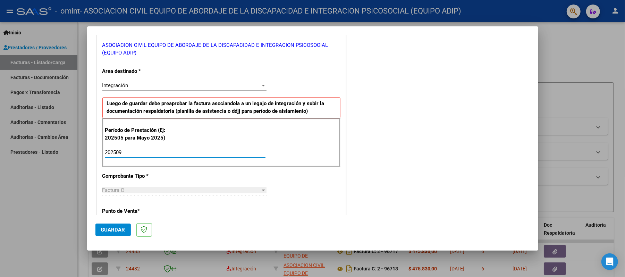
type input "202509"
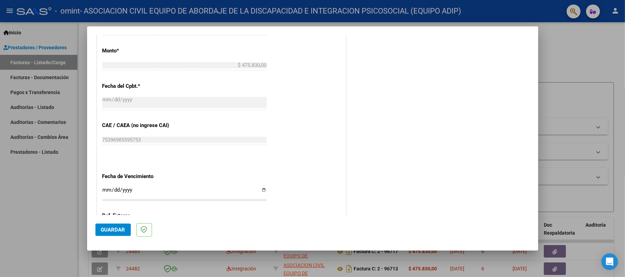
scroll to position [370, 0]
click at [258, 191] on input "Ingresar la fecha" at bounding box center [184, 191] width 164 height 11
type input "[DATE]"
click at [120, 230] on span "Guardar" at bounding box center [113, 229] width 24 height 6
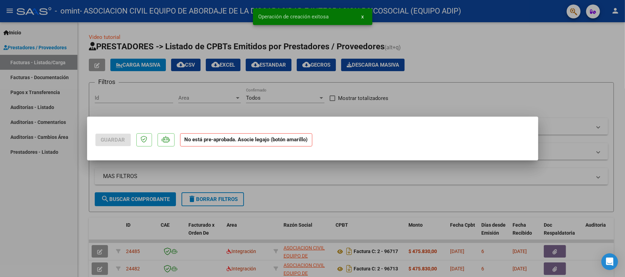
scroll to position [0, 0]
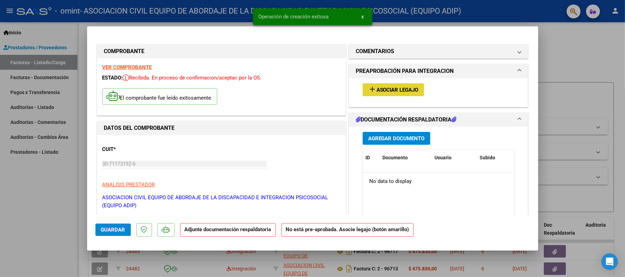
click at [375, 93] on button "add Asociar Legajo" at bounding box center [392, 89] width 61 height 13
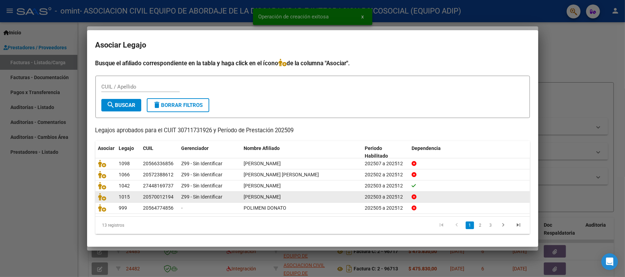
click at [476, 226] on link "2" at bounding box center [480, 225] width 8 height 8
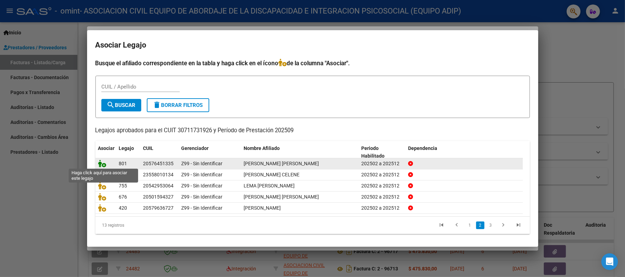
click at [104, 164] on icon at bounding box center [102, 164] width 8 height 8
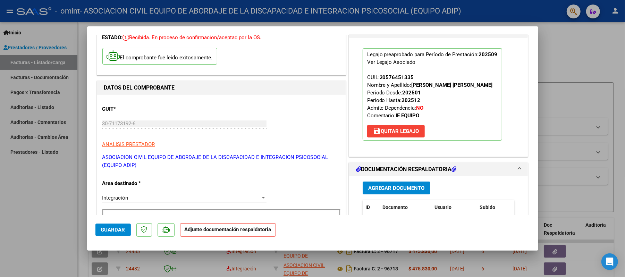
scroll to position [92, 0]
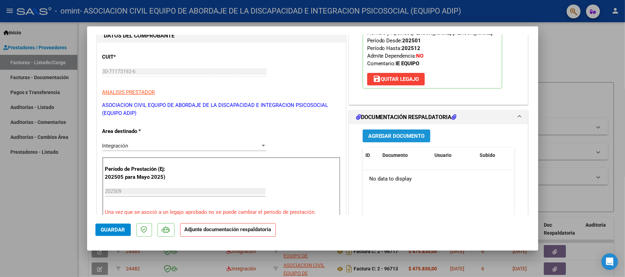
click at [399, 139] on span "Agregar Documento" at bounding box center [396, 136] width 57 height 6
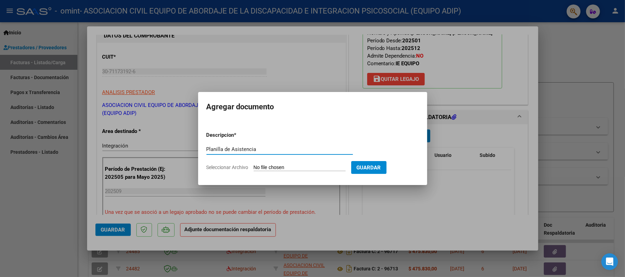
type input "Planilla de Asistencia"
click at [310, 166] on input "Seleccionar Archivo" at bounding box center [300, 167] width 92 height 7
type input "C:\fakepath\Planilla SEPT Thiago Castillo Candia Mendez.jpg"
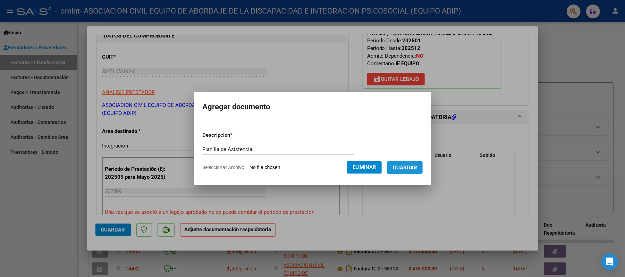
click at [414, 167] on span "Guardar" at bounding box center [405, 167] width 24 height 6
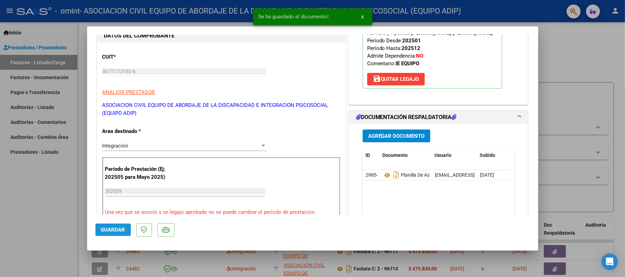
click at [103, 230] on span "Guardar" at bounding box center [113, 229] width 24 height 6
click at [26, 220] on div at bounding box center [312, 138] width 625 height 277
type input "$ 0,00"
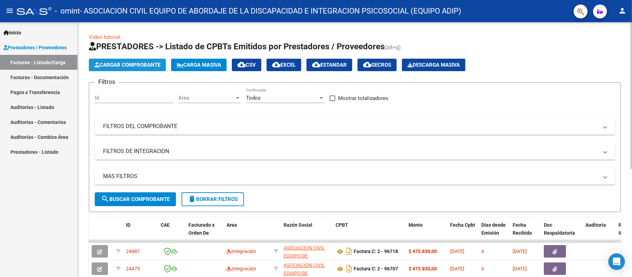
click at [155, 66] on span "Cargar Comprobante" at bounding box center [127, 65] width 66 height 6
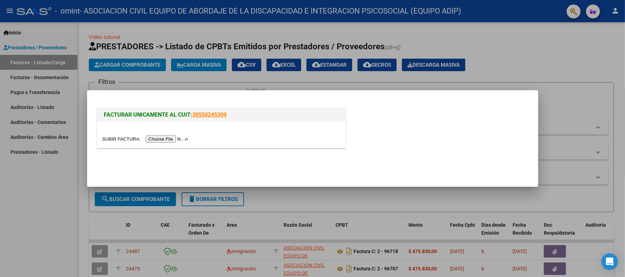
click at [178, 139] on input "file" at bounding box center [146, 138] width 88 height 7
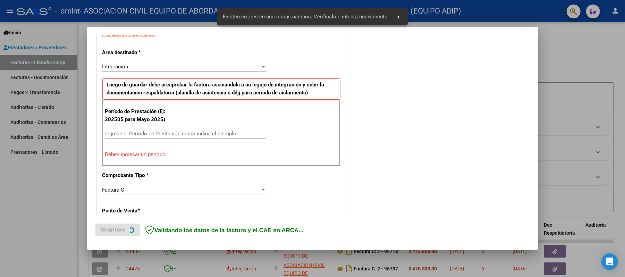
scroll to position [139, 0]
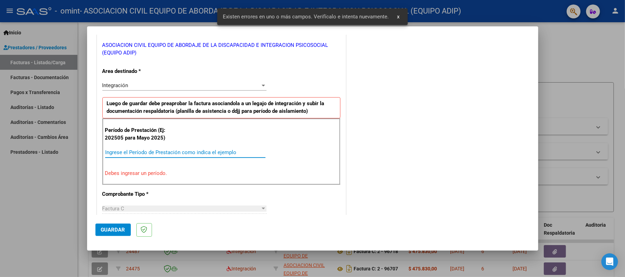
click at [158, 152] on input "Ingrese el Período de Prestación como indica el ejemplo" at bounding box center [185, 152] width 160 height 6
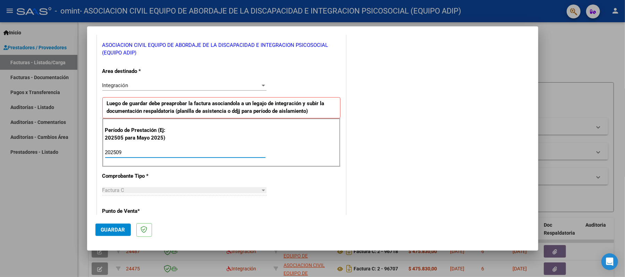
type input "202509"
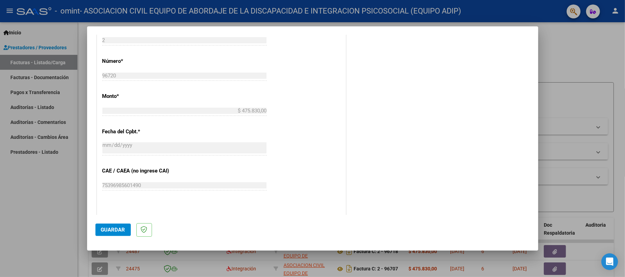
scroll to position [440, 0]
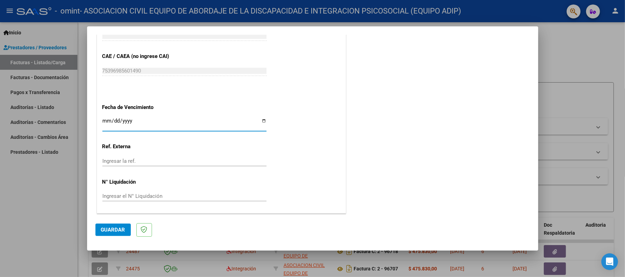
click at [260, 118] on input "Ingresar la fecha" at bounding box center [184, 123] width 164 height 11
type input "[DATE]"
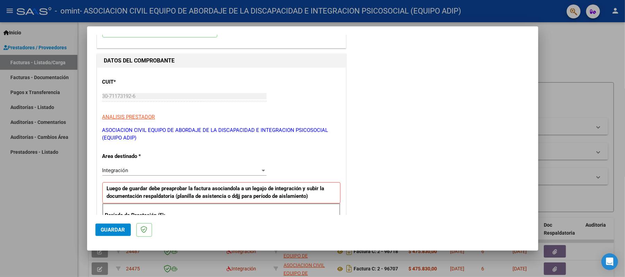
scroll to position [0, 0]
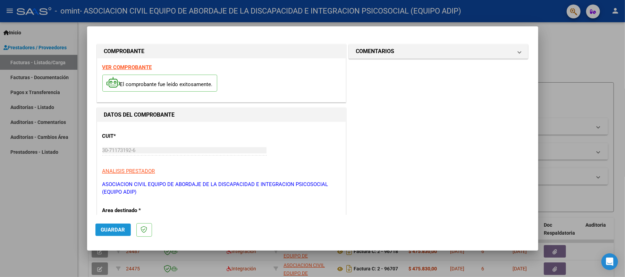
click at [126, 232] on button "Guardar" at bounding box center [112, 229] width 35 height 12
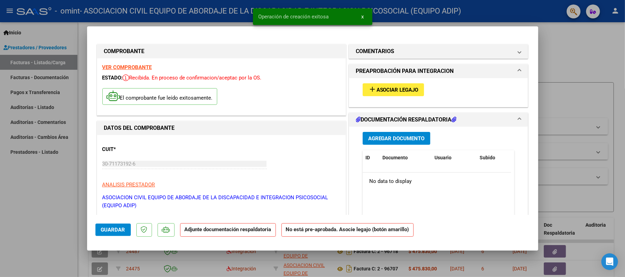
click at [382, 97] on div "add Asociar Legajo" at bounding box center [438, 89] width 162 height 23
click at [382, 88] on span "Asociar Legajo" at bounding box center [397, 90] width 42 height 6
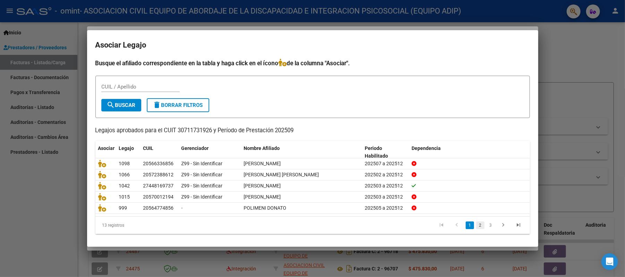
click at [476, 223] on link "2" at bounding box center [480, 225] width 8 height 8
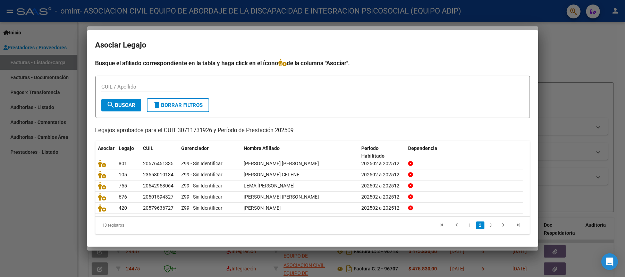
drag, startPoint x: 204, startPoint y: 230, endPoint x: 187, endPoint y: 214, distance: 23.8
click at [212, 235] on mat-dialog-content "Busque el afiliado correspondiente en la tabla y haga click en el ícono de la c…" at bounding box center [312, 149] width 451 height 180
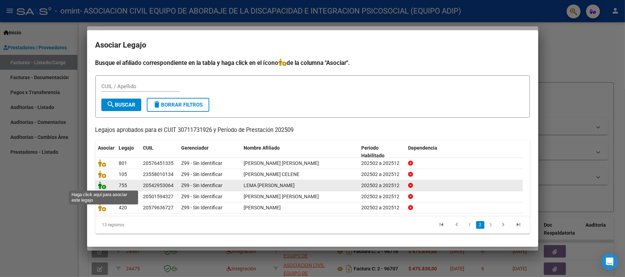
click at [101, 183] on icon at bounding box center [102, 185] width 8 height 8
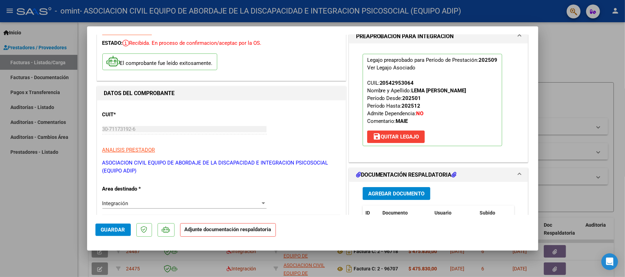
scroll to position [92, 0]
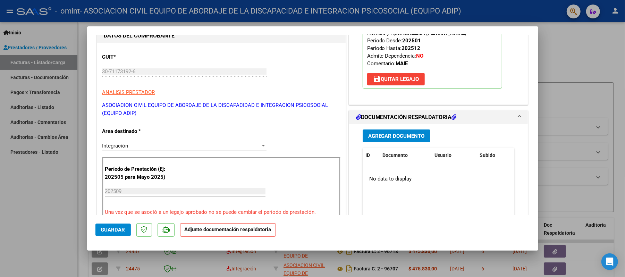
click at [410, 139] on span "Agregar Documento" at bounding box center [396, 136] width 57 height 6
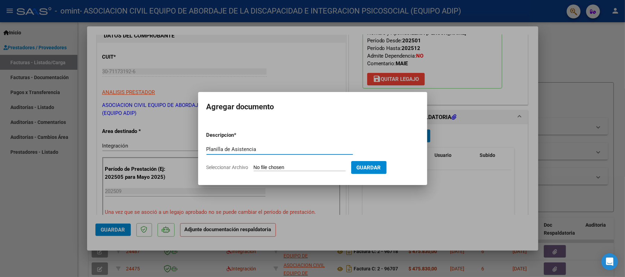
type input "Planilla de Asistencia"
click at [271, 168] on input "Seleccionar Archivo" at bounding box center [300, 167] width 92 height 7
type input "C:\fakepath\Planilla SEPT Juan Ignacio Lema Salvatore.jpg"
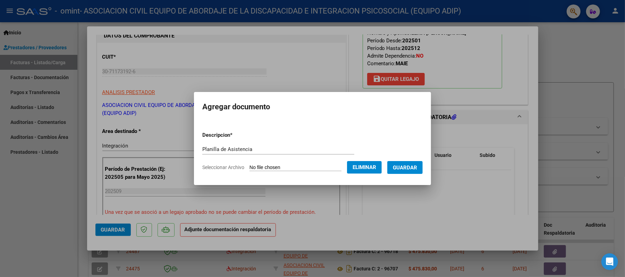
click at [403, 164] on span "Guardar" at bounding box center [405, 167] width 24 height 6
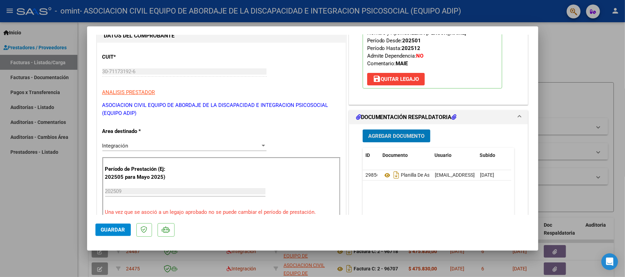
click at [118, 229] on span "Guardar" at bounding box center [113, 229] width 24 height 6
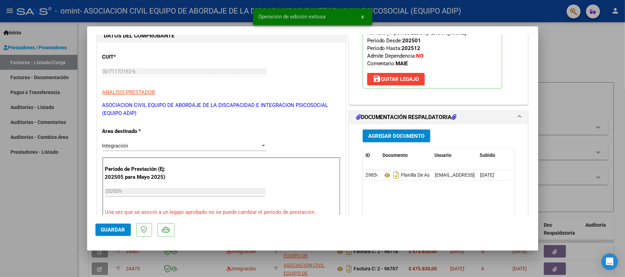
click at [35, 207] on div at bounding box center [312, 138] width 625 height 277
type input "$ 0,00"
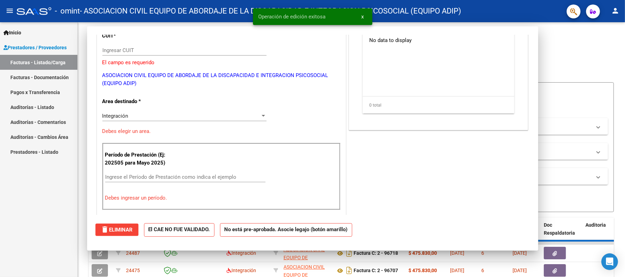
scroll to position [71, 0]
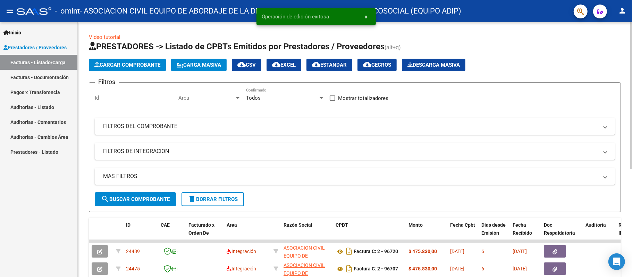
click at [127, 65] on span "Cargar Comprobante" at bounding box center [127, 65] width 66 height 6
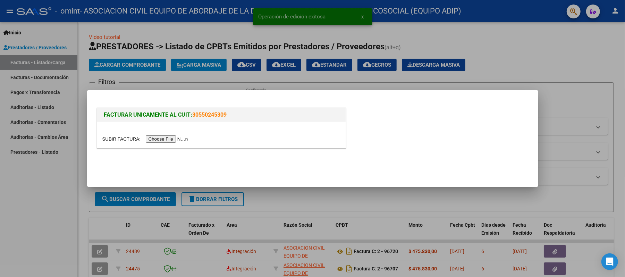
click at [165, 135] on div at bounding box center [221, 139] width 238 height 8
click at [165, 136] on input "file" at bounding box center [146, 138] width 88 height 7
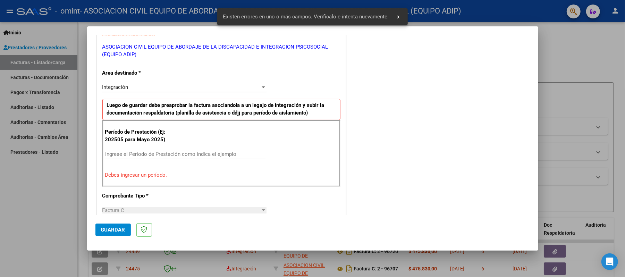
scroll to position [139, 0]
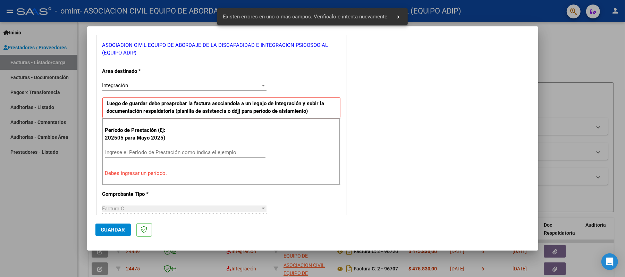
click at [144, 152] on input "Ingrese el Período de Prestación como indica el ejemplo" at bounding box center [185, 152] width 160 height 6
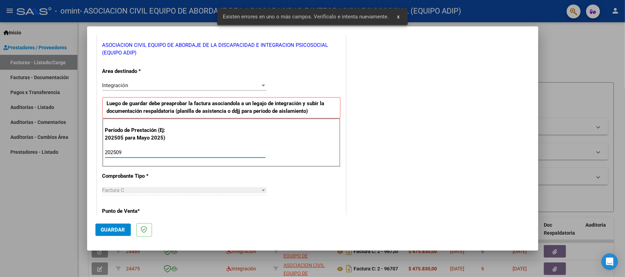
type input "202509"
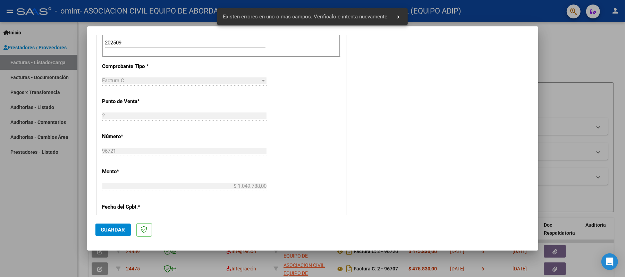
scroll to position [417, 0]
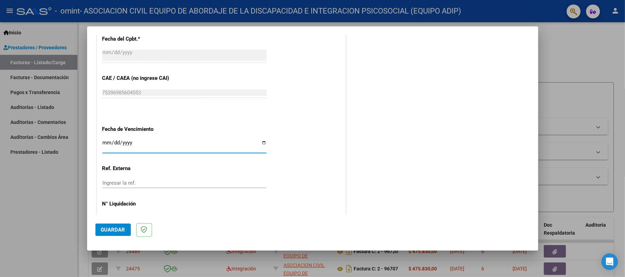
click at [259, 142] on input "Ingresar la fecha" at bounding box center [184, 145] width 164 height 11
type input "[DATE]"
click at [117, 234] on button "Guardar" at bounding box center [112, 229] width 35 height 12
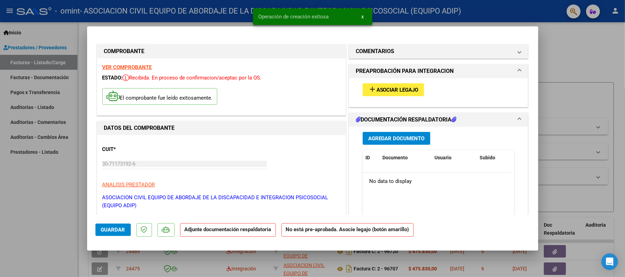
click at [408, 90] on span "Asociar Legajo" at bounding box center [397, 90] width 42 height 6
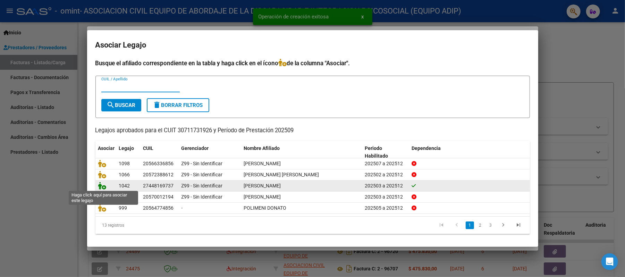
click at [100, 185] on icon at bounding box center [102, 186] width 8 height 8
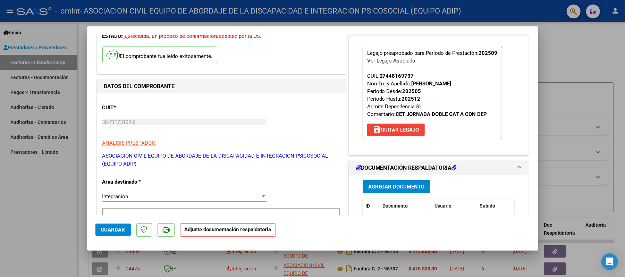
scroll to position [185, 0]
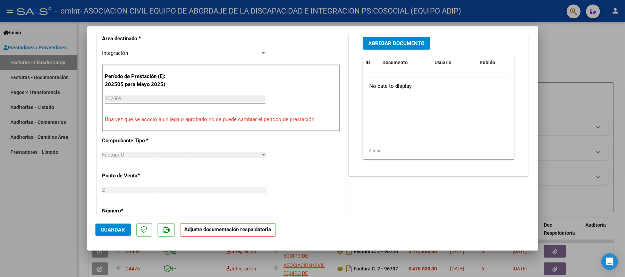
click at [402, 42] on span "Agregar Documento" at bounding box center [396, 43] width 57 height 6
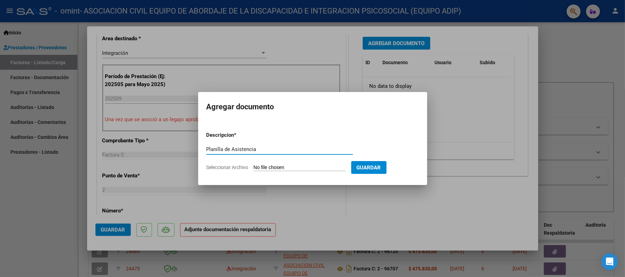
type input "Planilla de Asistencia"
click at [302, 167] on input "Seleccionar Archivo" at bounding box center [300, 167] width 92 height 7
type input "C:\fakepath\Planilla SEPT Zoe Bajt Raucci.jpg"
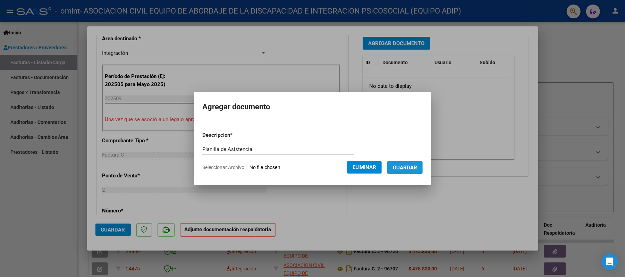
click at [408, 165] on span "Guardar" at bounding box center [405, 167] width 24 height 6
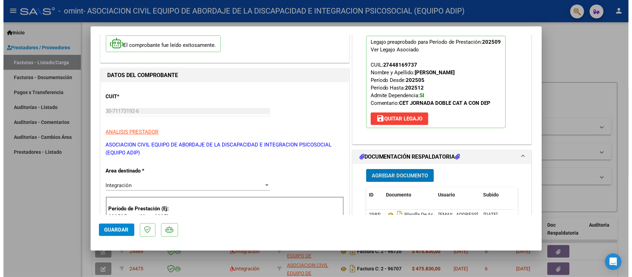
scroll to position [46, 0]
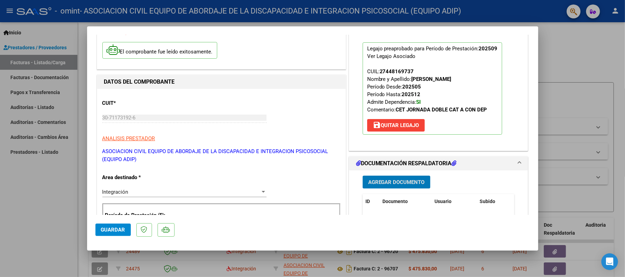
click at [114, 229] on span "Guardar" at bounding box center [113, 229] width 24 height 6
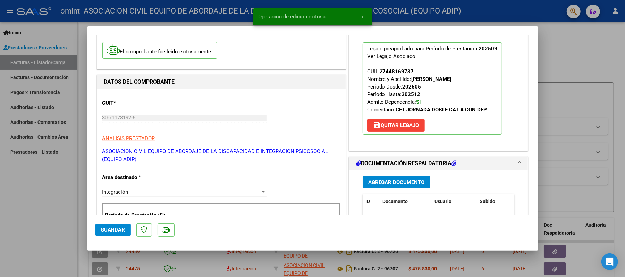
click at [28, 180] on div at bounding box center [312, 138] width 625 height 277
type input "$ 0,00"
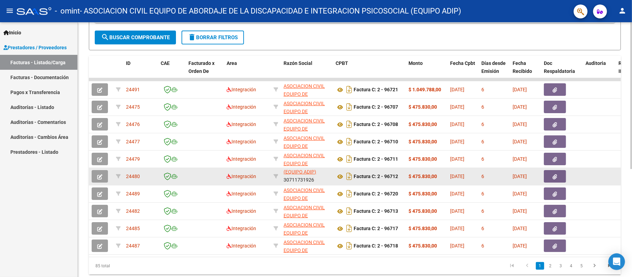
scroll to position [185, 0]
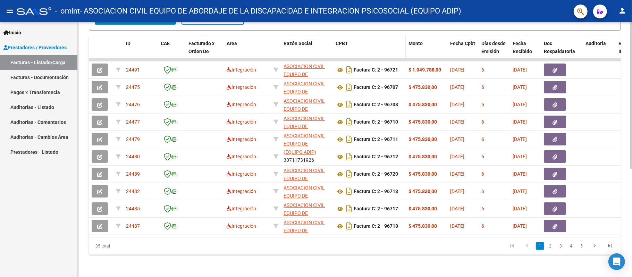
click at [359, 40] on div "CPBT" at bounding box center [368, 44] width 67 height 8
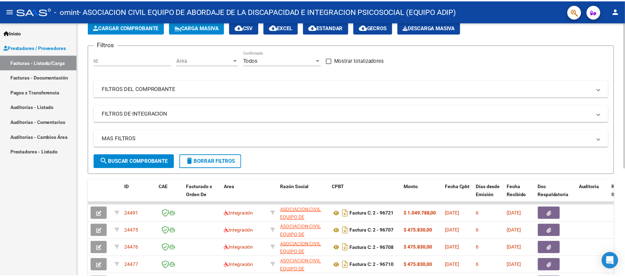
scroll to position [0, 0]
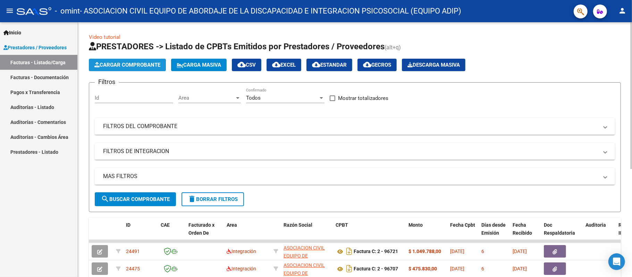
click at [157, 67] on span "Cargar Comprobante" at bounding box center [127, 65] width 66 height 6
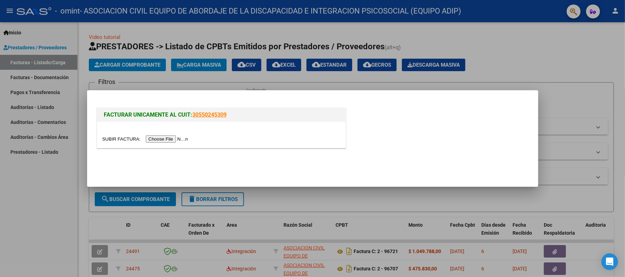
click at [175, 137] on input "file" at bounding box center [146, 138] width 88 height 7
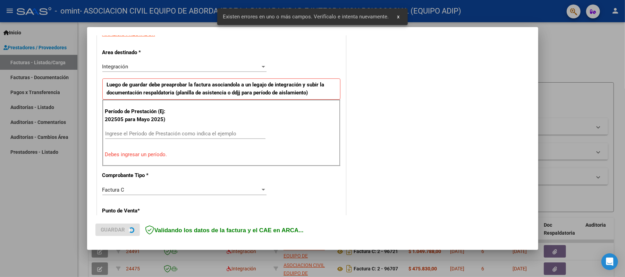
scroll to position [139, 0]
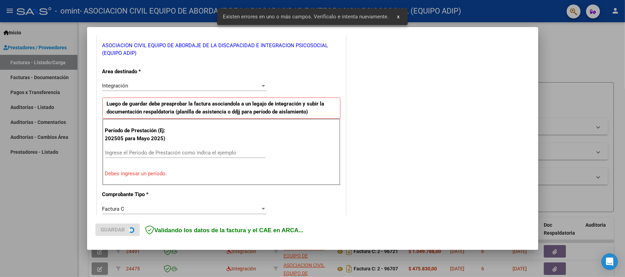
click at [155, 153] on input "Ingrese el Período de Prestación como indica el ejemplo" at bounding box center [185, 152] width 160 height 6
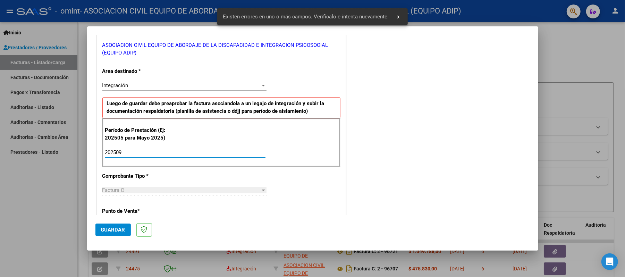
scroll to position [417, 0]
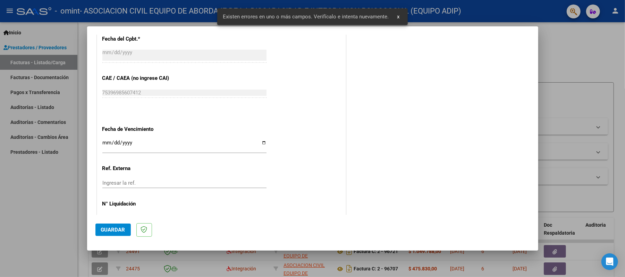
type input "202509"
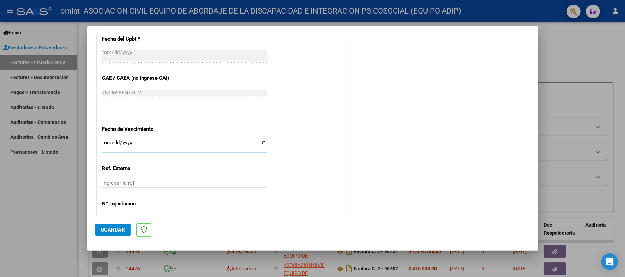
click at [262, 143] on input "Ingresar la fecha" at bounding box center [184, 145] width 164 height 11
type input "[DATE]"
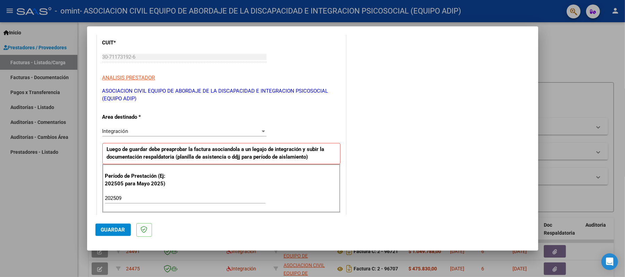
scroll to position [185, 0]
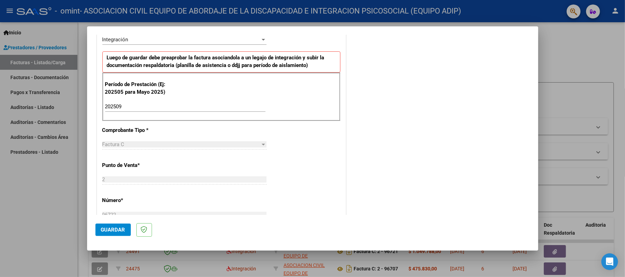
click at [121, 229] on span "Guardar" at bounding box center [113, 229] width 24 height 6
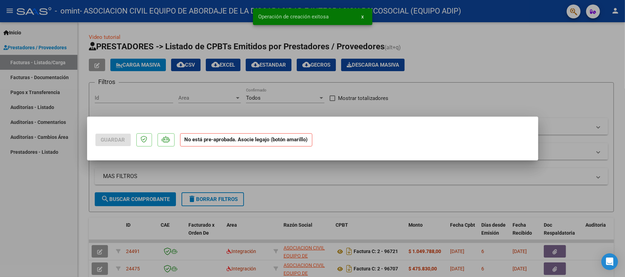
scroll to position [0, 0]
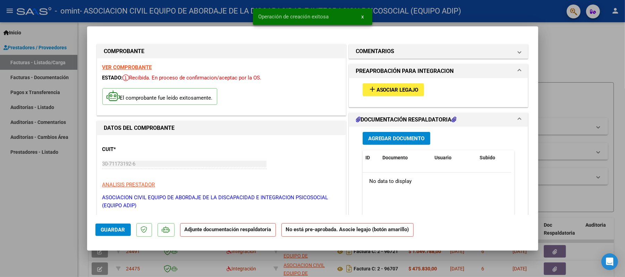
click at [390, 91] on span "Asociar Legajo" at bounding box center [397, 90] width 42 height 6
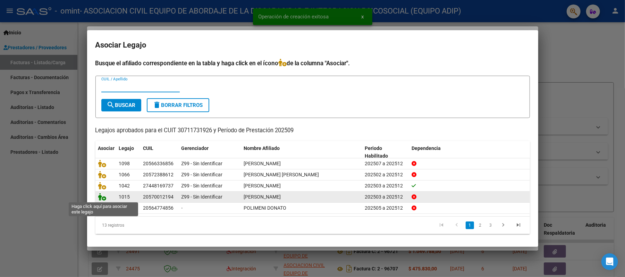
click at [103, 196] on icon at bounding box center [102, 197] width 8 height 8
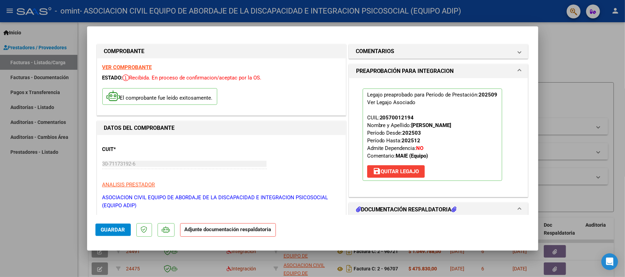
scroll to position [139, 0]
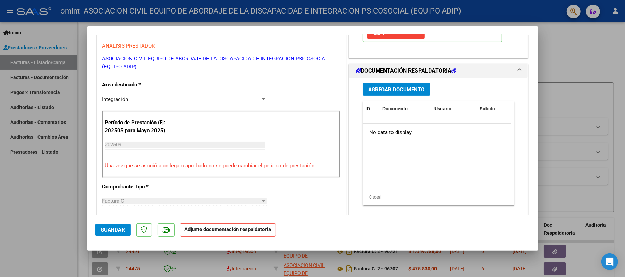
click at [395, 87] on span "Agregar Documento" at bounding box center [396, 89] width 57 height 6
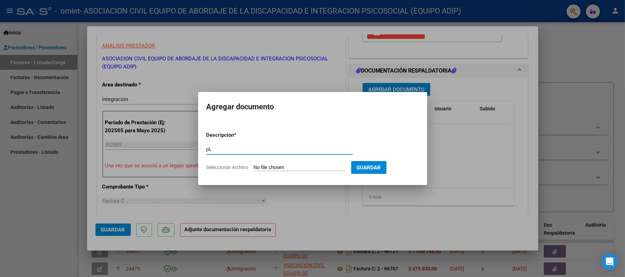
type input "p"
type input "Planilla de Asistencia"
click at [290, 168] on input "Seleccionar Archivo" at bounding box center [300, 167] width 92 height 7
type input "C:\fakepath\Planilla SEPT Ignacio Lorenzo Olima.jpg"
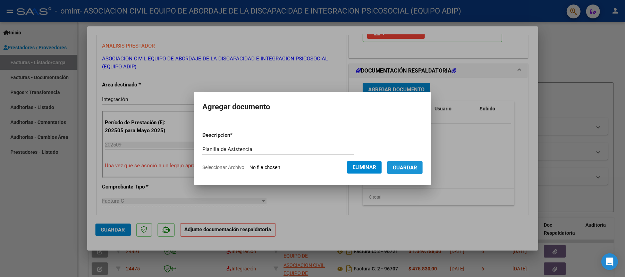
click at [414, 166] on span "Guardar" at bounding box center [405, 167] width 24 height 6
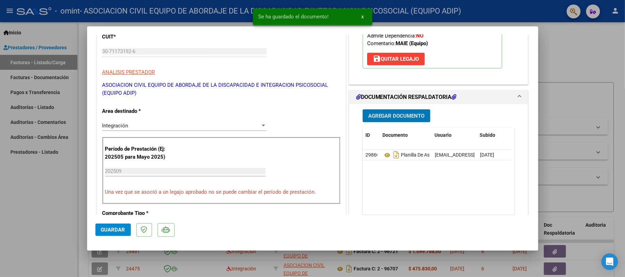
scroll to position [231, 0]
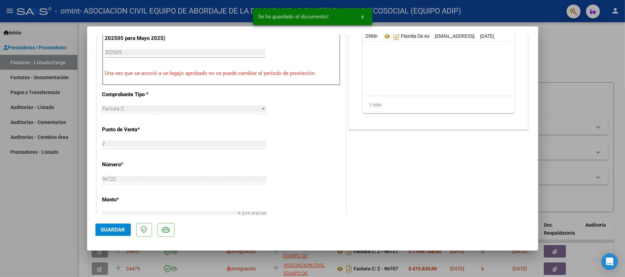
click at [118, 226] on span "Guardar" at bounding box center [113, 229] width 24 height 6
click at [43, 218] on div at bounding box center [312, 138] width 625 height 277
type input "$ 0,00"
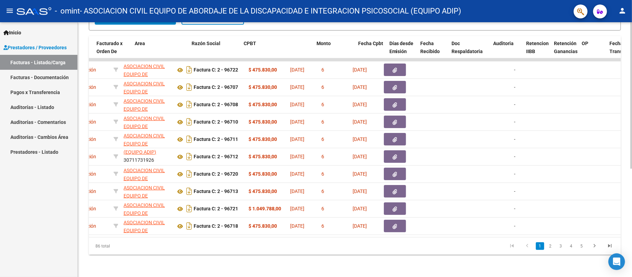
scroll to position [0, 0]
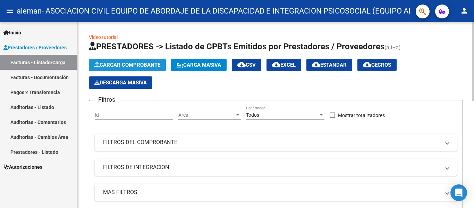
click at [137, 67] on span "Cargar Comprobante" at bounding box center [127, 65] width 66 height 6
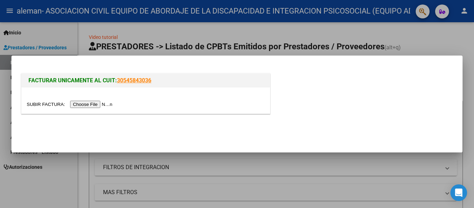
click at [104, 105] on input "file" at bounding box center [71, 104] width 88 height 7
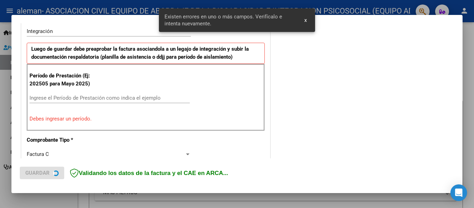
scroll to position [182, 0]
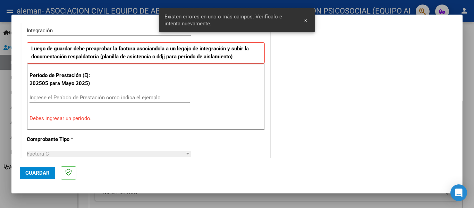
click at [70, 98] on input "Ingrese el Período de Prestación como indica el ejemplo" at bounding box center [109, 97] width 160 height 6
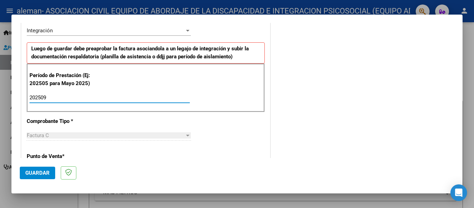
type input "202509"
click at [156, 122] on div "CUIT * 30-71173192-6 Ingresar CUIT ANALISIS PRESTADOR ASOCIACION CIVIL EQUIPO D…" at bounding box center [146, 193] width 248 height 530
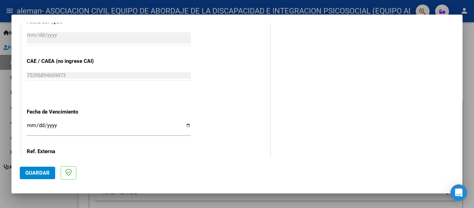
scroll to position [425, 0]
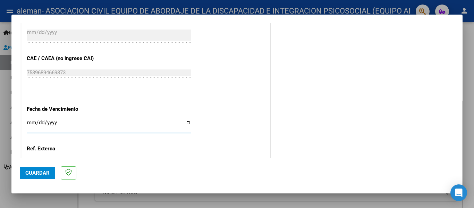
click at [187, 122] on input "Ingresar la fecha" at bounding box center [109, 125] width 164 height 11
type input "[DATE]"
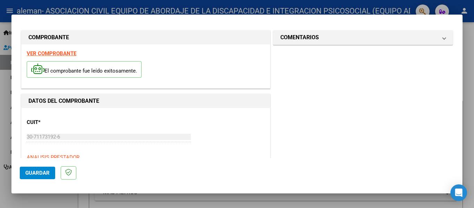
scroll to position [0, 0]
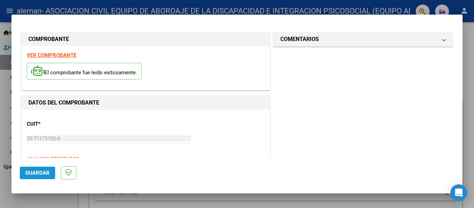
click at [43, 170] on span "Guardar" at bounding box center [37, 173] width 24 height 6
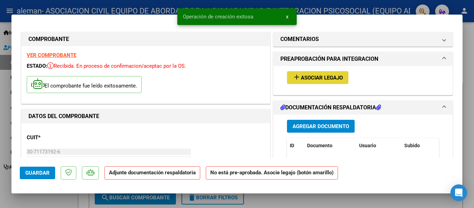
click at [334, 78] on span "Asociar Legajo" at bounding box center [322, 78] width 42 height 6
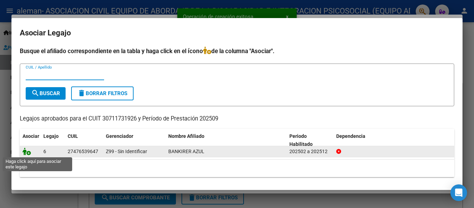
click at [24, 150] on icon at bounding box center [27, 151] width 8 height 8
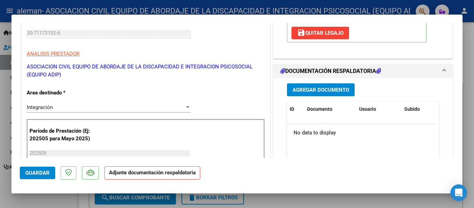
scroll to position [139, 0]
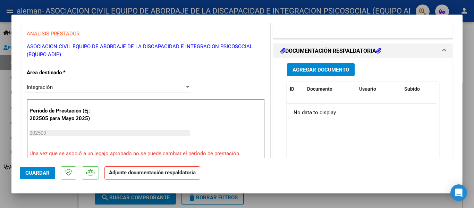
click at [329, 69] on span "Agregar Documento" at bounding box center [320, 70] width 57 height 6
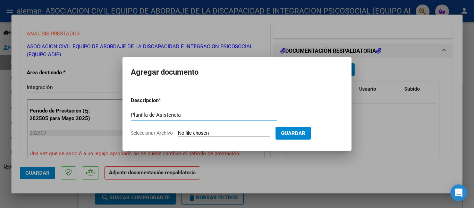
type input "Planilla de Asistencia"
click at [192, 135] on input "Seleccionar Archivo" at bounding box center [224, 133] width 92 height 7
type input "C:\fakepath\Planilla SEPT Azul Bankirer.jpg"
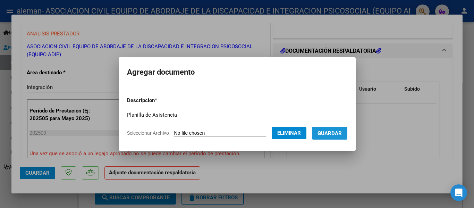
click at [339, 134] on span "Guardar" at bounding box center [329, 133] width 24 height 6
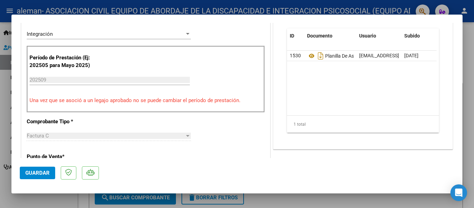
scroll to position [243, 0]
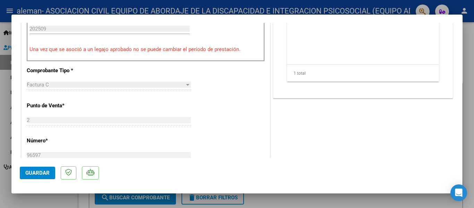
click at [29, 169] on button "Guardar" at bounding box center [37, 172] width 35 height 12
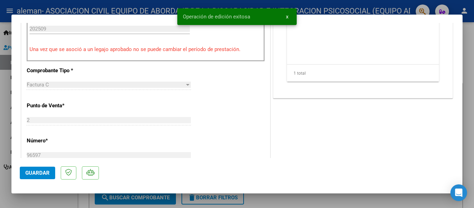
click at [34, 206] on div at bounding box center [237, 104] width 474 height 208
type input "$ 0,00"
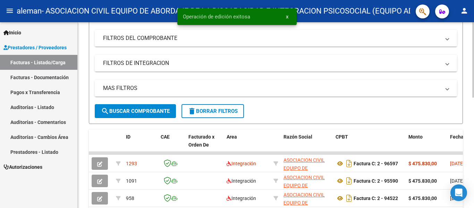
scroll to position [173, 0]
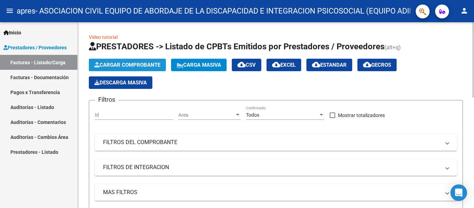
click at [132, 60] on button "Cargar Comprobante" at bounding box center [127, 65] width 77 height 12
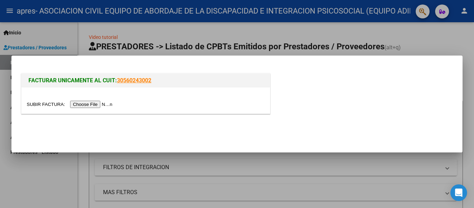
click at [109, 104] on input "file" at bounding box center [71, 104] width 88 height 7
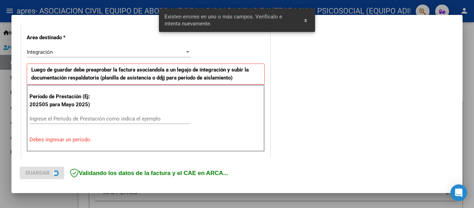
scroll to position [182, 0]
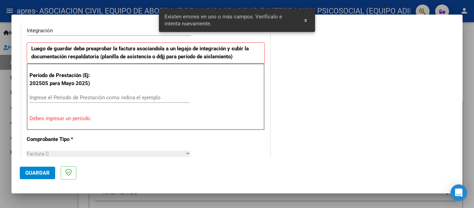
click at [79, 94] on div "Ingrese el Período de Prestación como indica el ejemplo" at bounding box center [109, 97] width 160 height 10
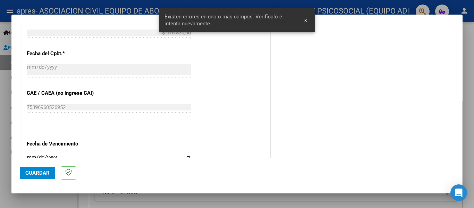
scroll to position [459, 0]
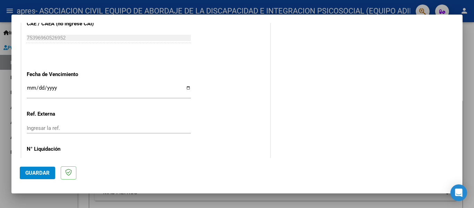
type input "202509"
click at [184, 88] on input "Ingresar la fecha" at bounding box center [109, 90] width 164 height 11
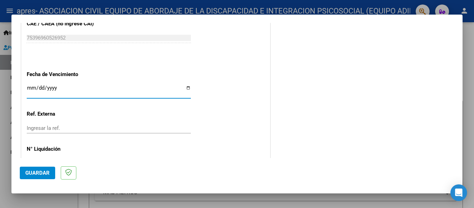
type input "[DATE]"
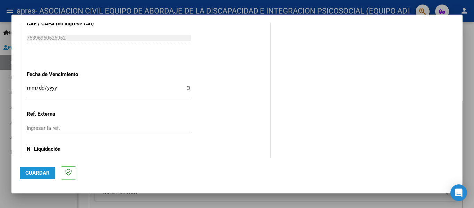
click at [42, 171] on span "Guardar" at bounding box center [37, 173] width 24 height 6
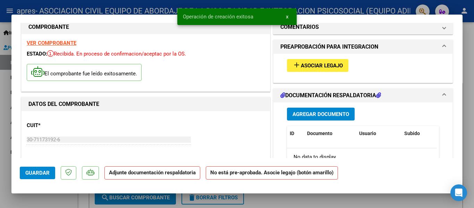
scroll to position [0, 0]
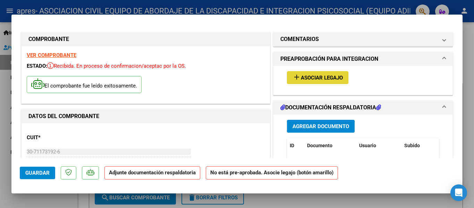
click at [322, 78] on span "Asociar Legajo" at bounding box center [322, 78] width 42 height 6
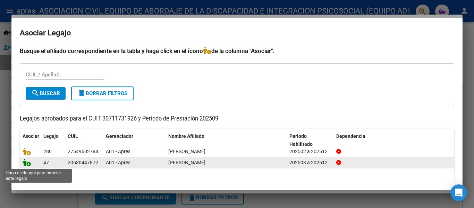
click at [24, 164] on icon at bounding box center [27, 162] width 8 height 8
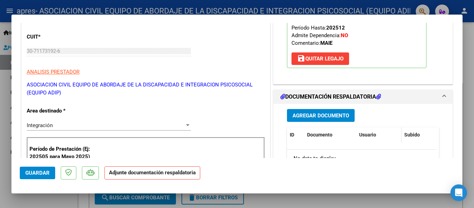
scroll to position [104, 0]
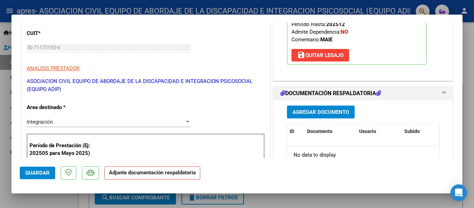
click at [341, 115] on span "Agregar Documento" at bounding box center [320, 112] width 57 height 6
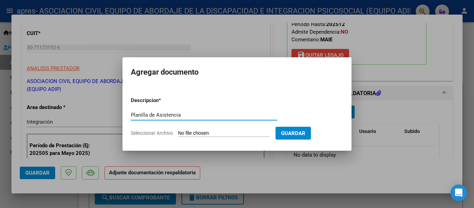
type input "Planilla de Asistencia"
click at [218, 130] on input "Seleccionar Archivo" at bounding box center [224, 133] width 92 height 7
type input "C:\fakepath\Planilla SEPT [PERSON_NAME].jpg"
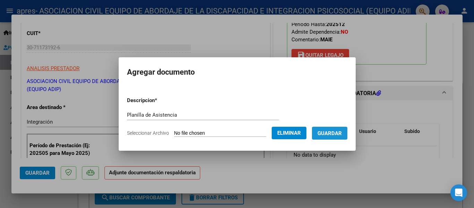
drag, startPoint x: 333, startPoint y: 134, endPoint x: 326, endPoint y: 159, distance: 26.1
click at [333, 134] on span "Guardar" at bounding box center [329, 133] width 24 height 6
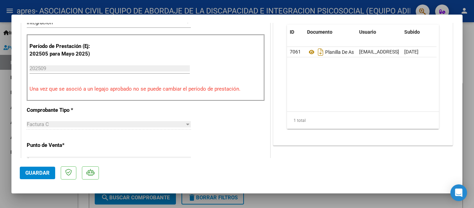
scroll to position [277, 0]
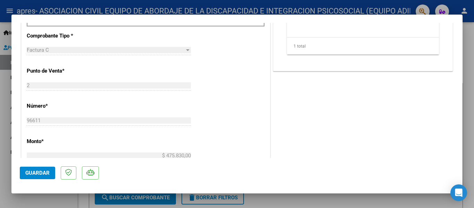
drag, startPoint x: 26, startPoint y: 169, endPoint x: 38, endPoint y: 183, distance: 19.7
click at [26, 168] on button "Guardar" at bounding box center [37, 172] width 35 height 12
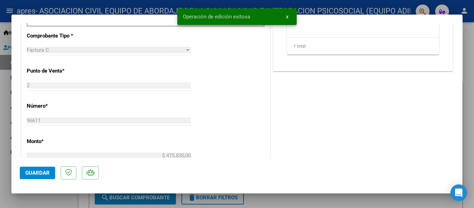
click at [56, 200] on div at bounding box center [237, 104] width 474 height 208
type input "$ 0,00"
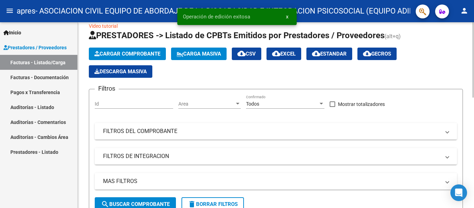
scroll to position [0, 0]
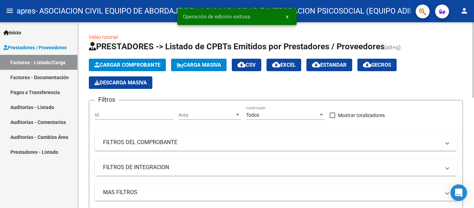
click at [132, 66] on span "Cargar Comprobante" at bounding box center [127, 65] width 66 height 6
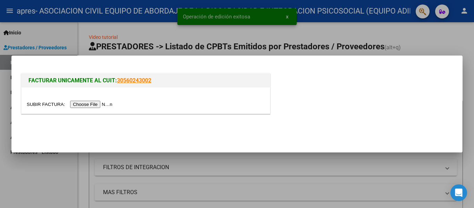
click at [105, 104] on input "file" at bounding box center [71, 104] width 88 height 7
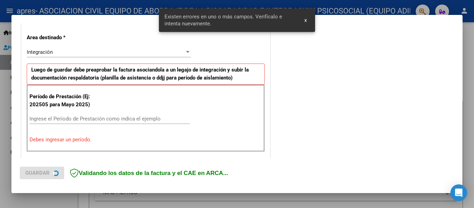
scroll to position [216, 0]
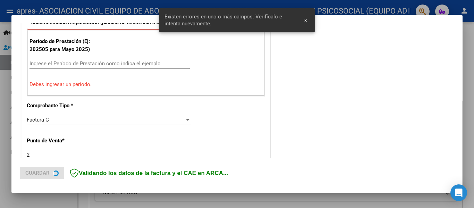
click at [66, 62] on input "Ingrese el Período de Prestación como indica el ejemplo" at bounding box center [109, 63] width 160 height 6
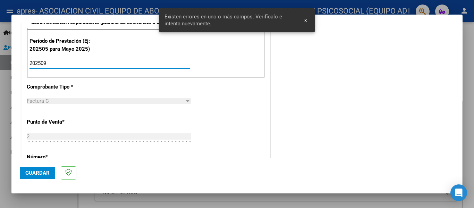
type input "202509"
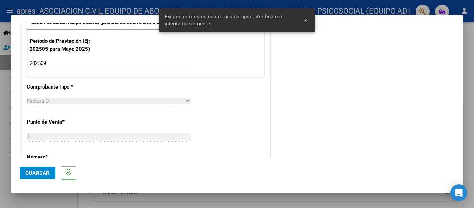
click at [222, 118] on div "CUIT * 30-71173192-6 Ingresar CUIT ANALISIS PRESTADOR ASOCIACION CIVIL EQUIPO D…" at bounding box center [146, 159] width 248 height 530
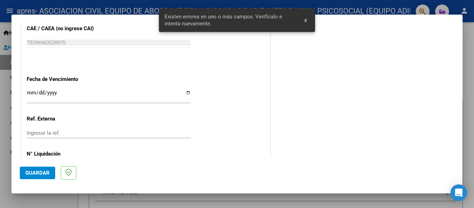
scroll to position [459, 0]
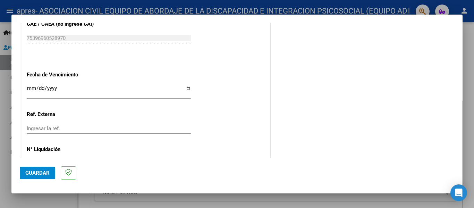
drag, startPoint x: 180, startPoint y: 89, endPoint x: 184, endPoint y: 89, distance: 3.8
click at [181, 89] on input "Ingresar la fecha" at bounding box center [109, 90] width 164 height 11
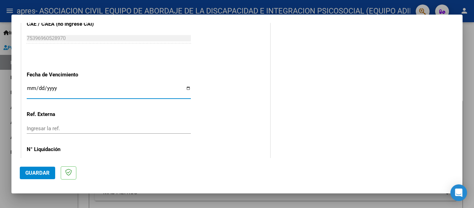
click at [186, 89] on input "Ingresar la fecha" at bounding box center [109, 90] width 164 height 11
type input "[DATE]"
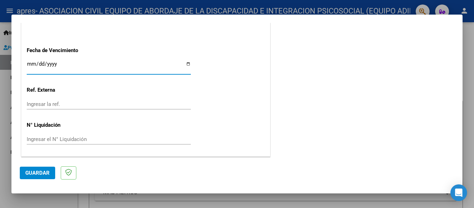
click at [36, 168] on button "Guardar" at bounding box center [37, 172] width 35 height 12
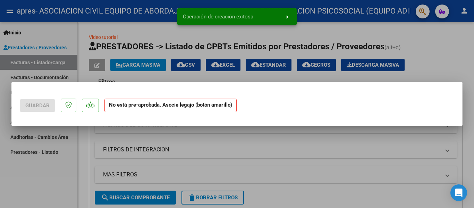
scroll to position [0, 0]
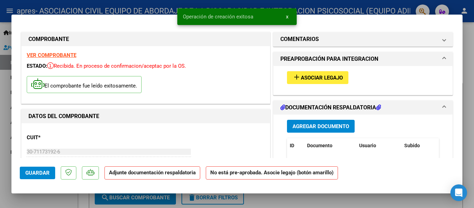
click at [325, 74] on button "add Asociar Legajo" at bounding box center [317, 77] width 61 height 13
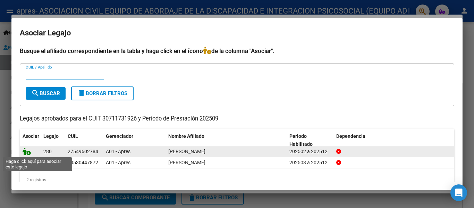
click at [28, 153] on icon at bounding box center [27, 151] width 8 height 8
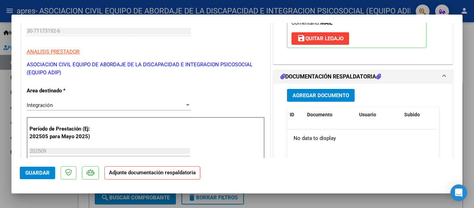
scroll to position [173, 0]
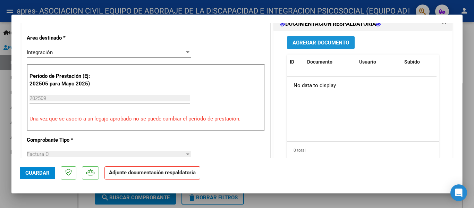
click at [327, 41] on span "Agregar Documento" at bounding box center [320, 43] width 57 height 6
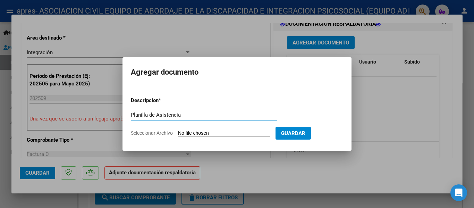
type input "Planilla de Asistencia"
click at [191, 132] on input "Seleccionar Archivo" at bounding box center [224, 133] width 92 height 7
type input "C:\fakepath\Planilla [PERSON_NAME].pdf"
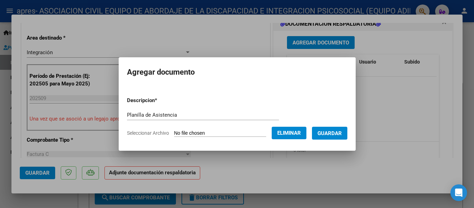
click at [301, 131] on span "Eliminar" at bounding box center [289, 133] width 24 height 6
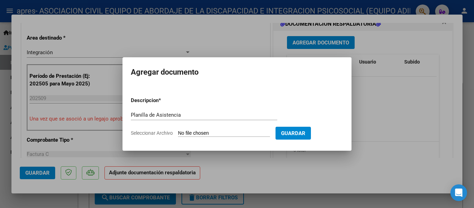
click at [248, 166] on div at bounding box center [237, 104] width 474 height 208
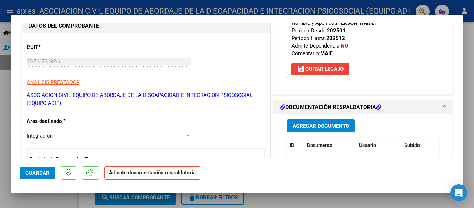
scroll to position [69, 0]
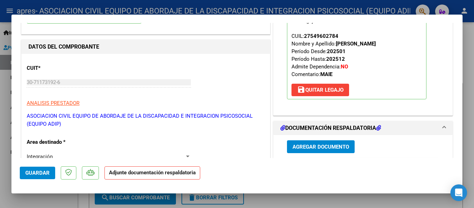
click at [328, 89] on span "save [PERSON_NAME]" at bounding box center [320, 90] width 46 height 6
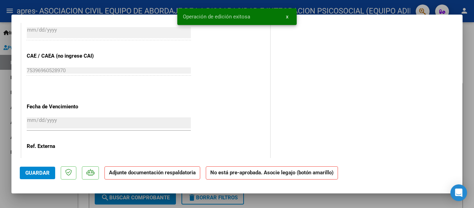
scroll to position [475, 0]
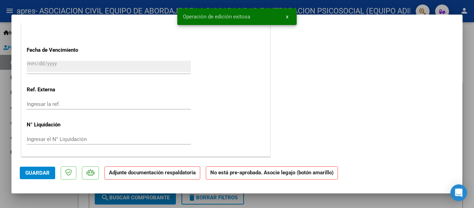
click at [57, 197] on div at bounding box center [237, 104] width 474 height 208
type input "$ 0,00"
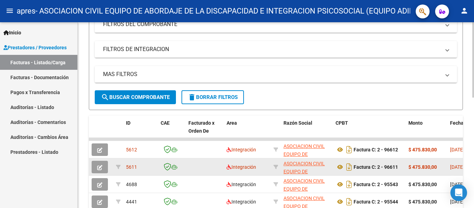
scroll to position [168, 0]
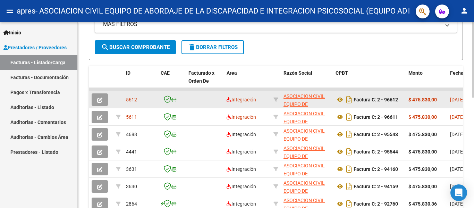
click at [100, 98] on icon "button" at bounding box center [99, 99] width 5 height 5
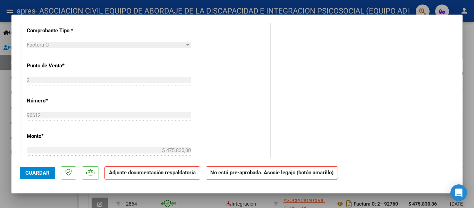
scroll to position [243, 0]
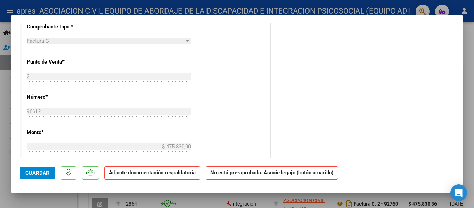
click at [50, 199] on div at bounding box center [237, 104] width 474 height 208
type input "$ 0,00"
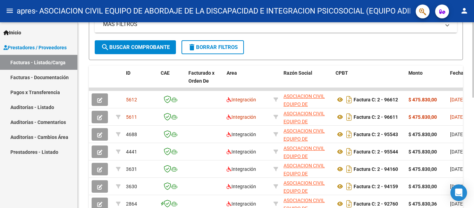
scroll to position [168, 0]
